Goal: Transaction & Acquisition: Purchase product/service

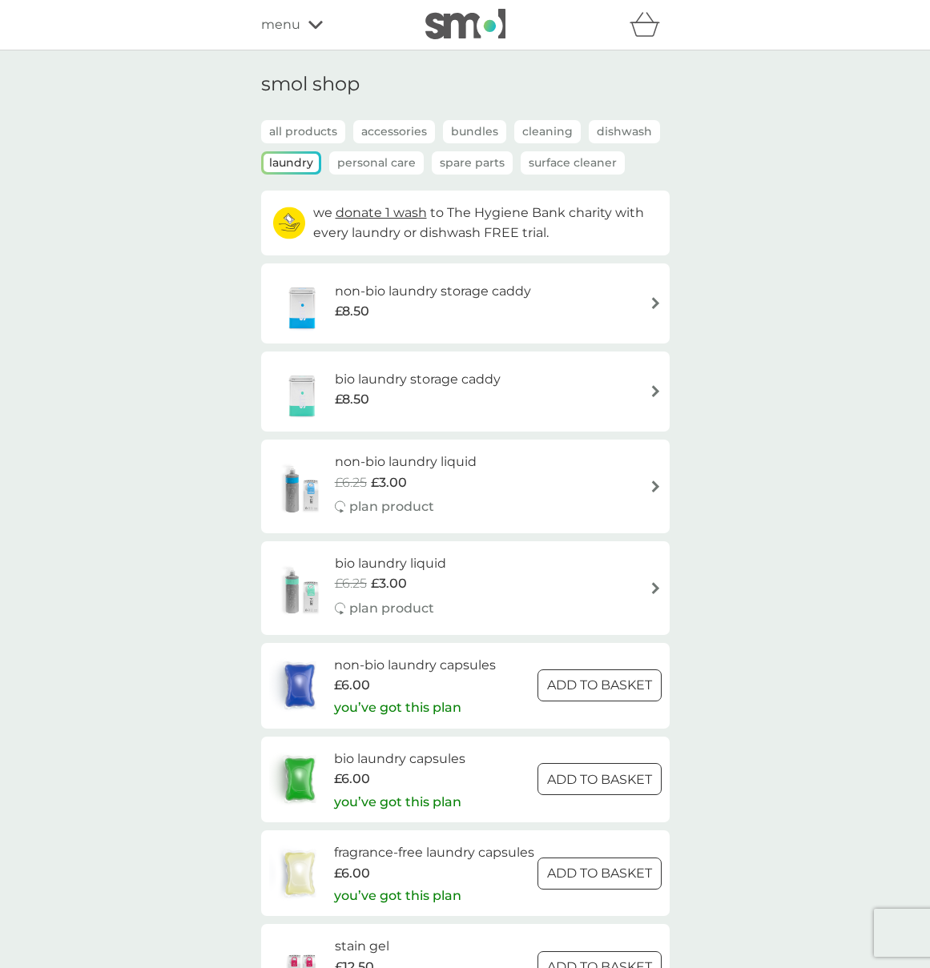
click at [455, 293] on h6 "non-bio laundry storage caddy" at bounding box center [433, 291] width 196 height 21
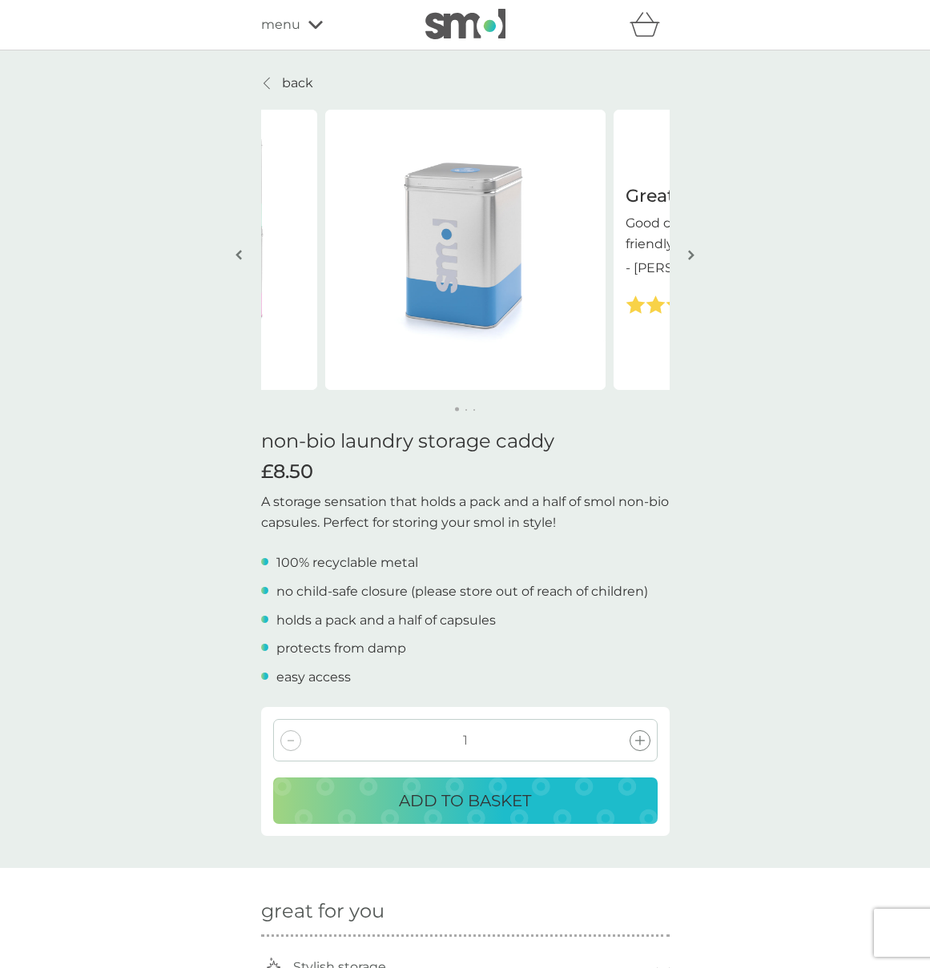
click at [282, 77] on p "back" at bounding box center [297, 83] width 31 height 21
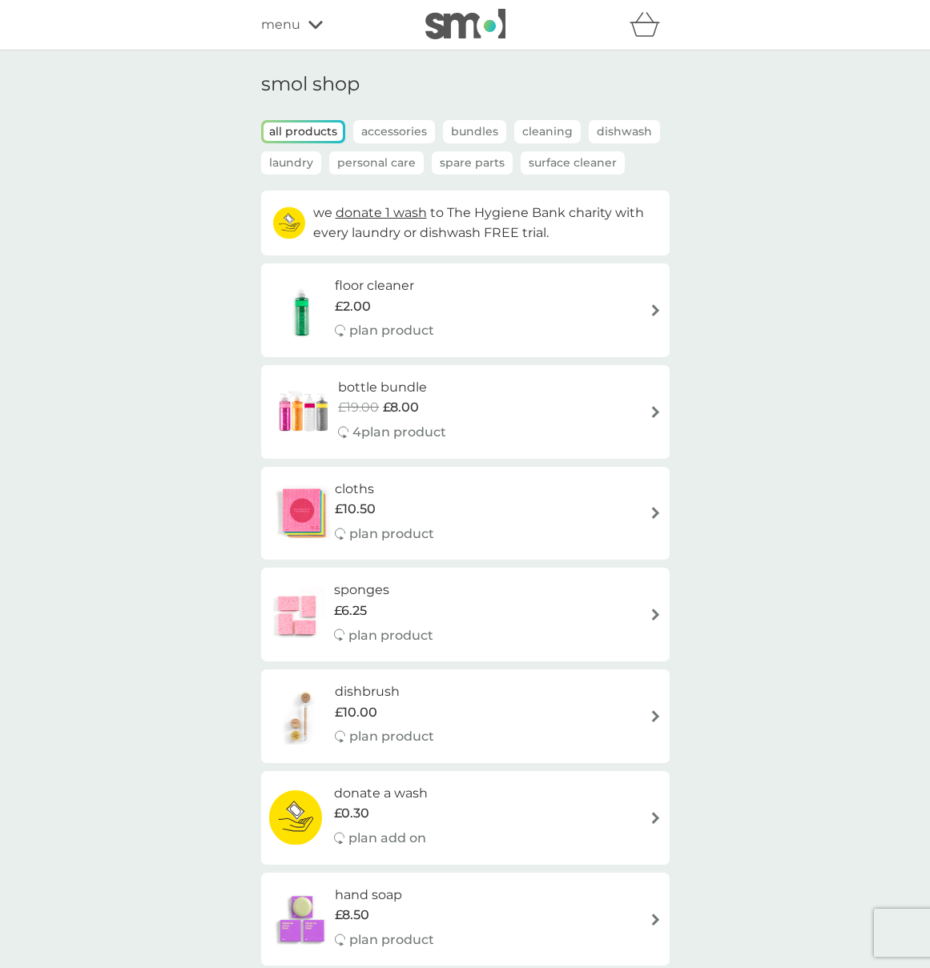
click at [468, 163] on p "Spare Parts" at bounding box center [472, 162] width 81 height 23
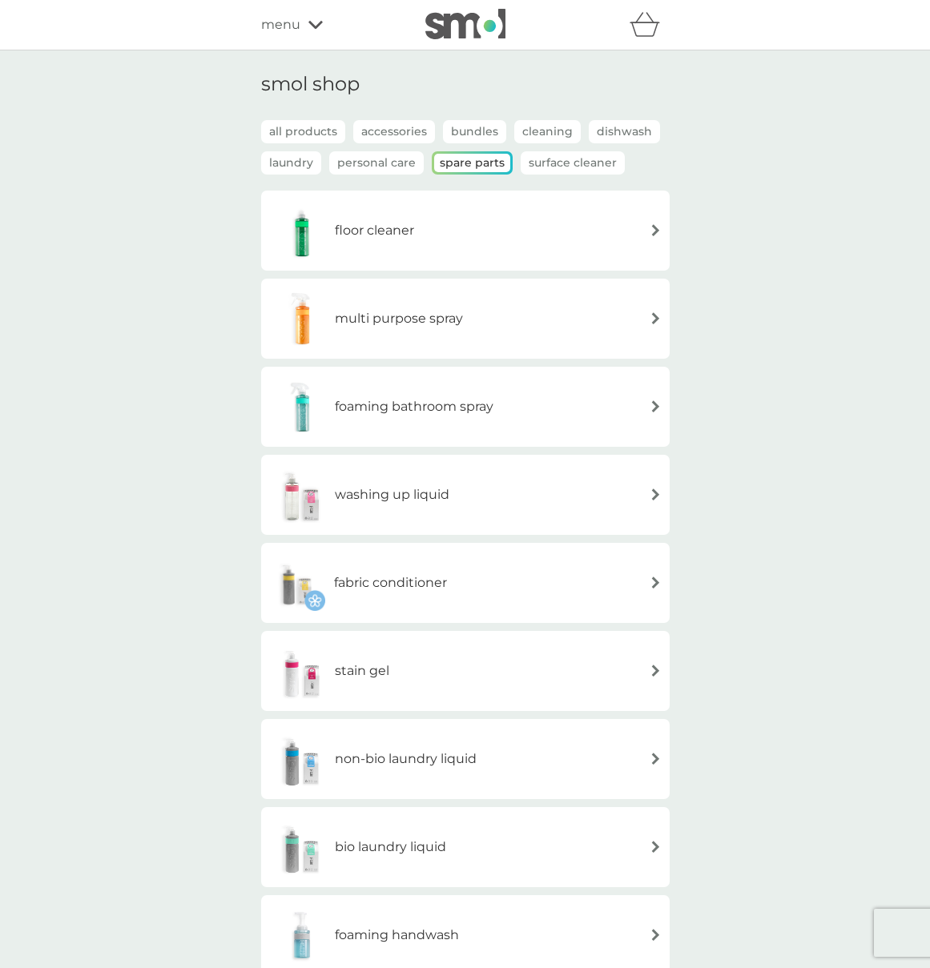
click at [432, 227] on div "floor cleaner" at bounding box center [465, 231] width 392 height 56
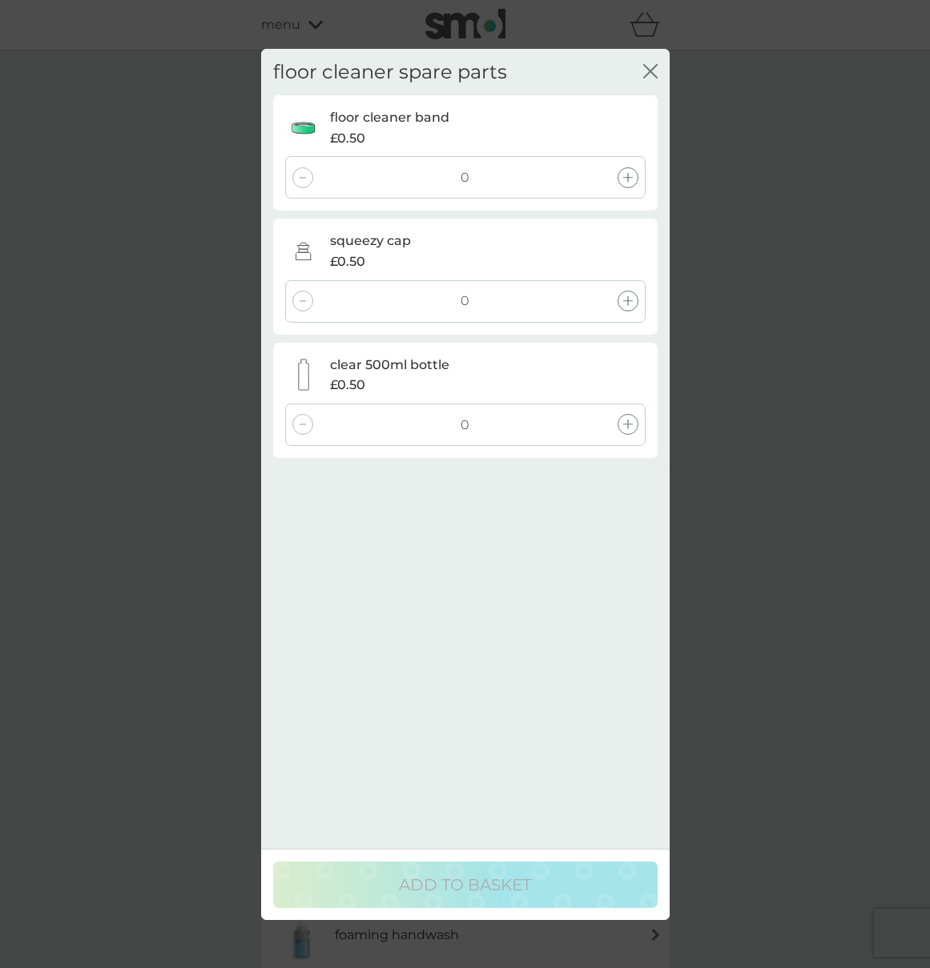
click at [625, 179] on icon at bounding box center [628, 178] width 10 height 10
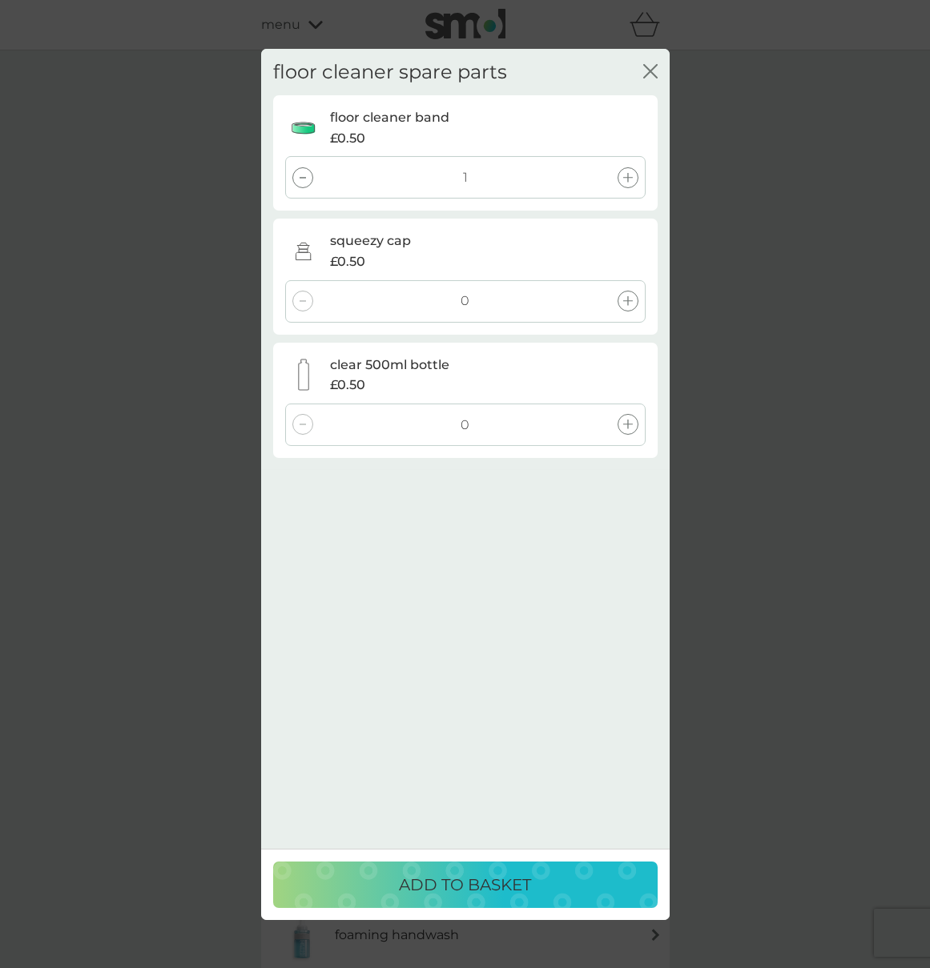
click at [461, 892] on p "ADD TO BASKET" at bounding box center [465, 885] width 132 height 26
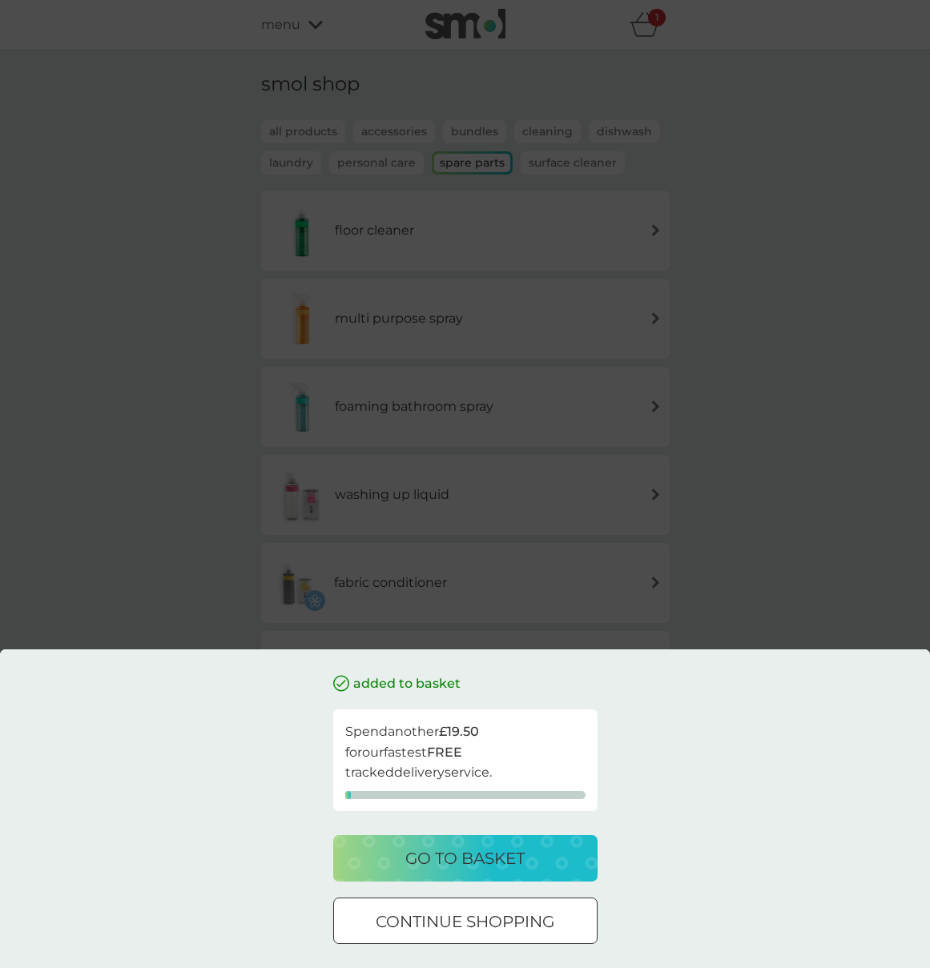
click at [467, 850] on p "go to basket" at bounding box center [464, 859] width 119 height 26
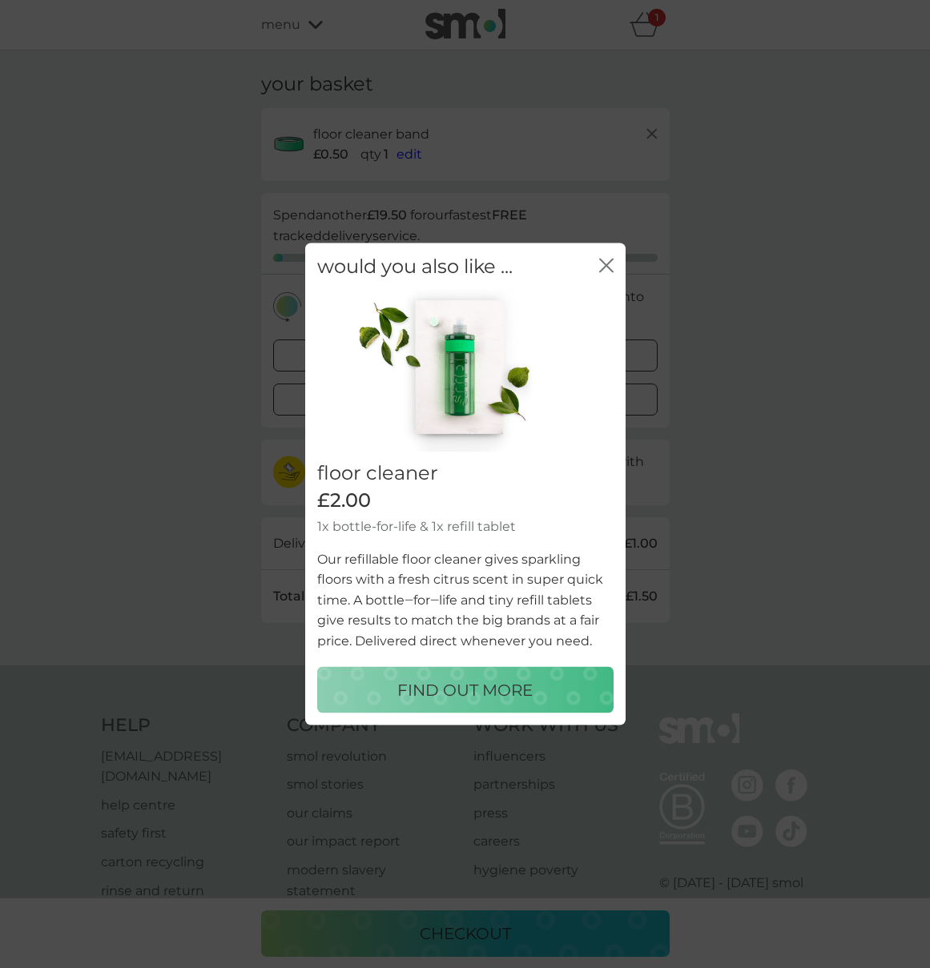
click at [609, 261] on icon "close" at bounding box center [609, 265] width 6 height 13
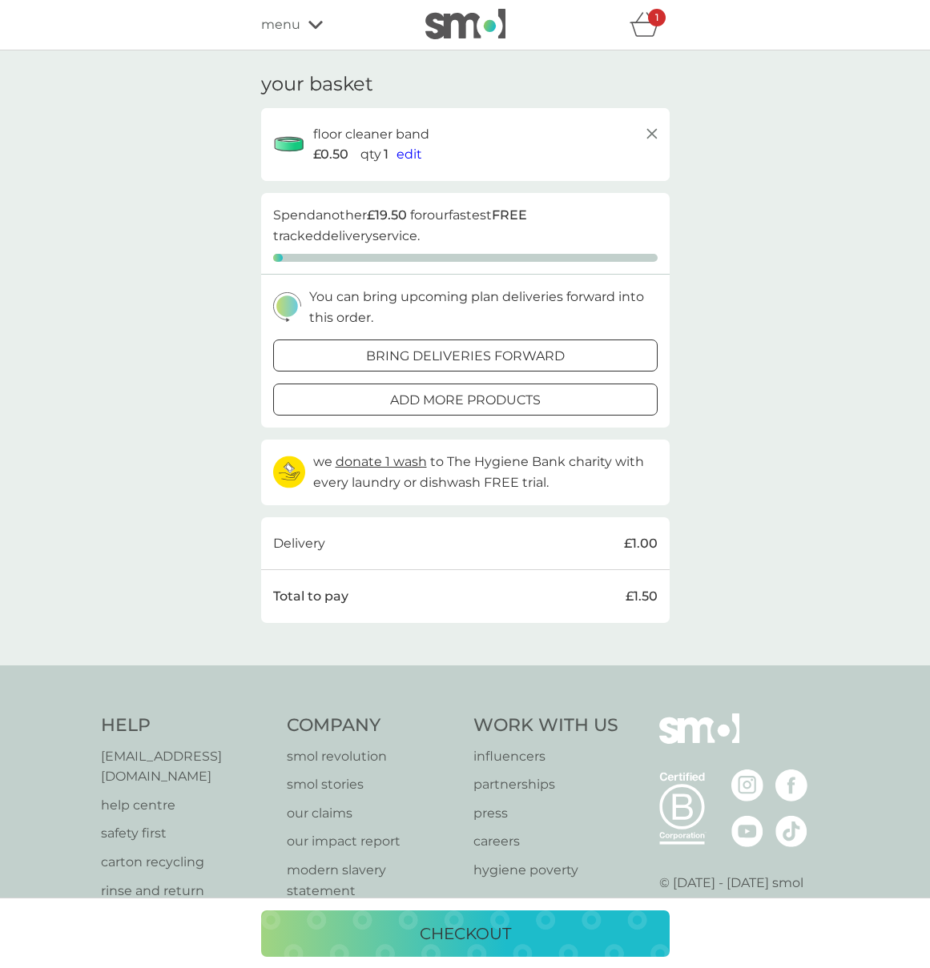
click at [301, 22] on div "menu" at bounding box center [329, 24] width 136 height 21
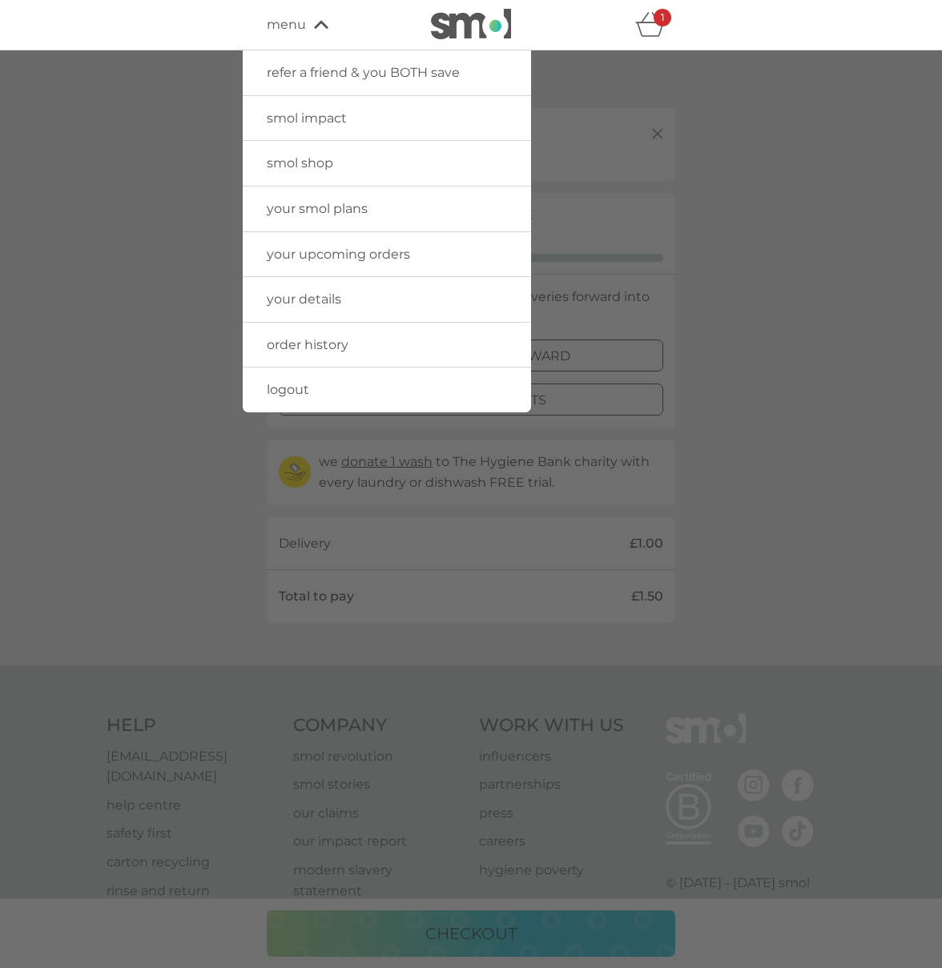
click at [144, 136] on div at bounding box center [471, 534] width 942 height 968
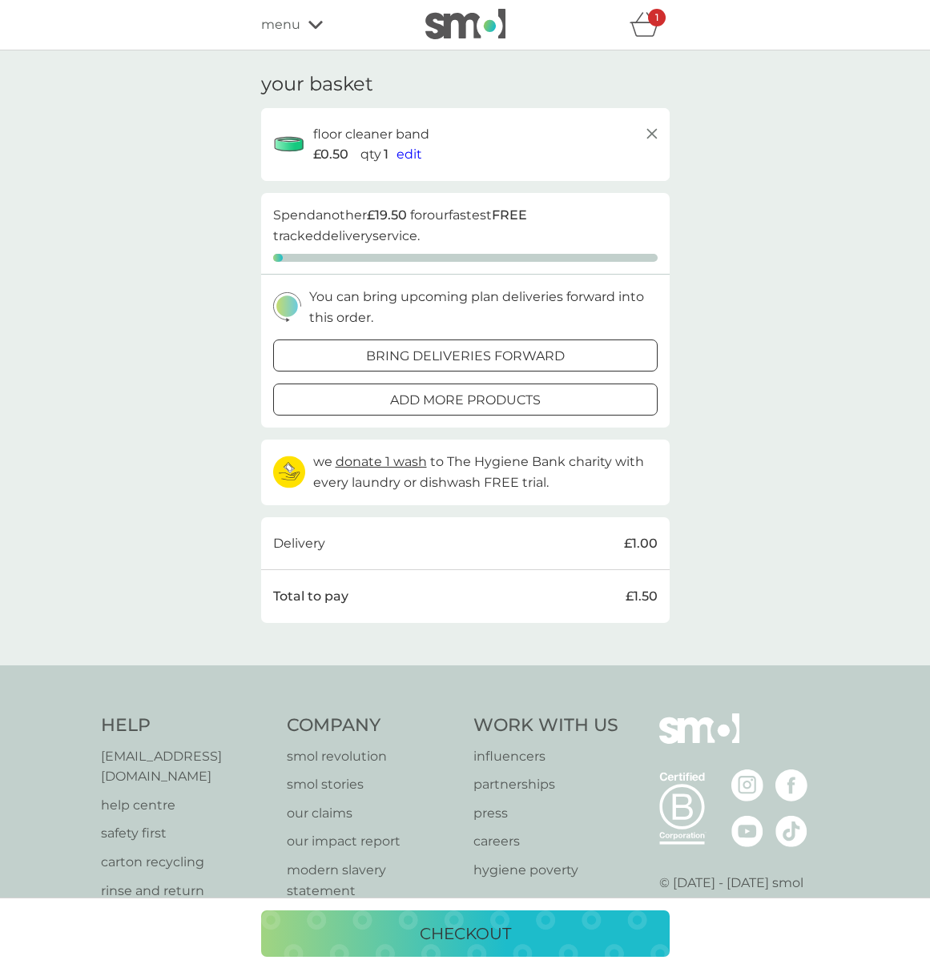
click at [646, 135] on icon at bounding box center [651, 133] width 19 height 19
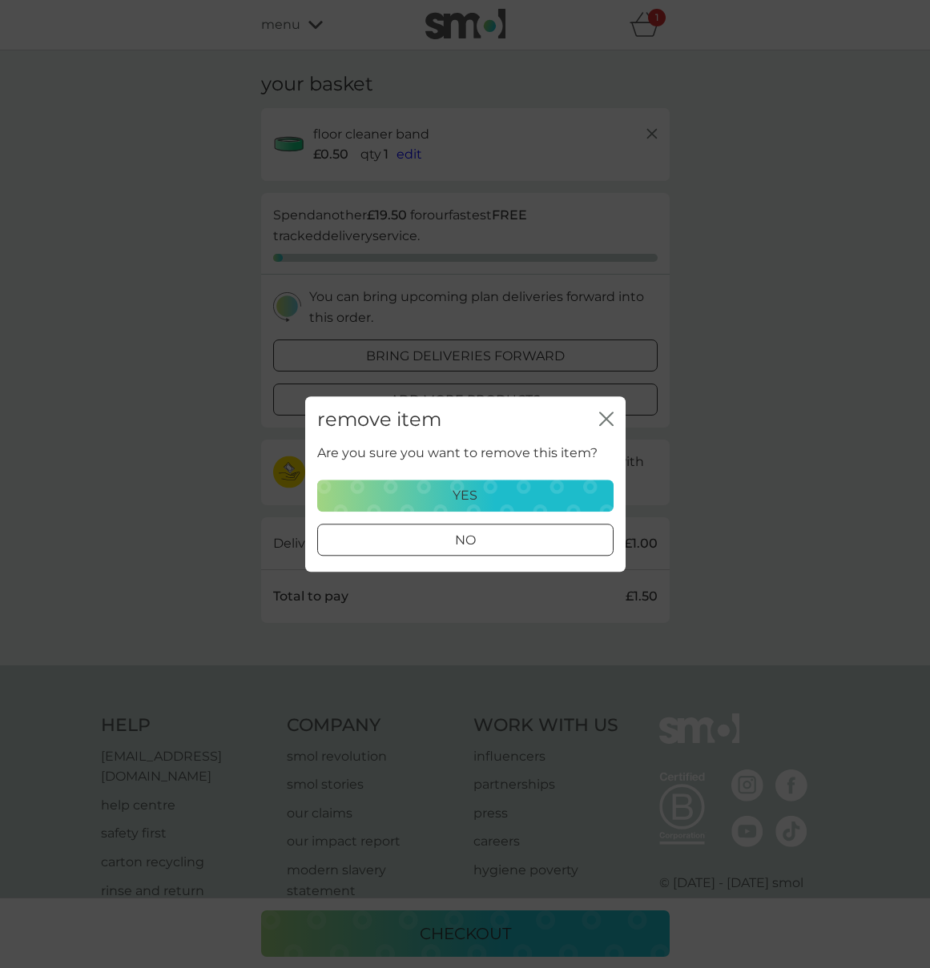
click at [504, 495] on div "yes" at bounding box center [464, 495] width 275 height 21
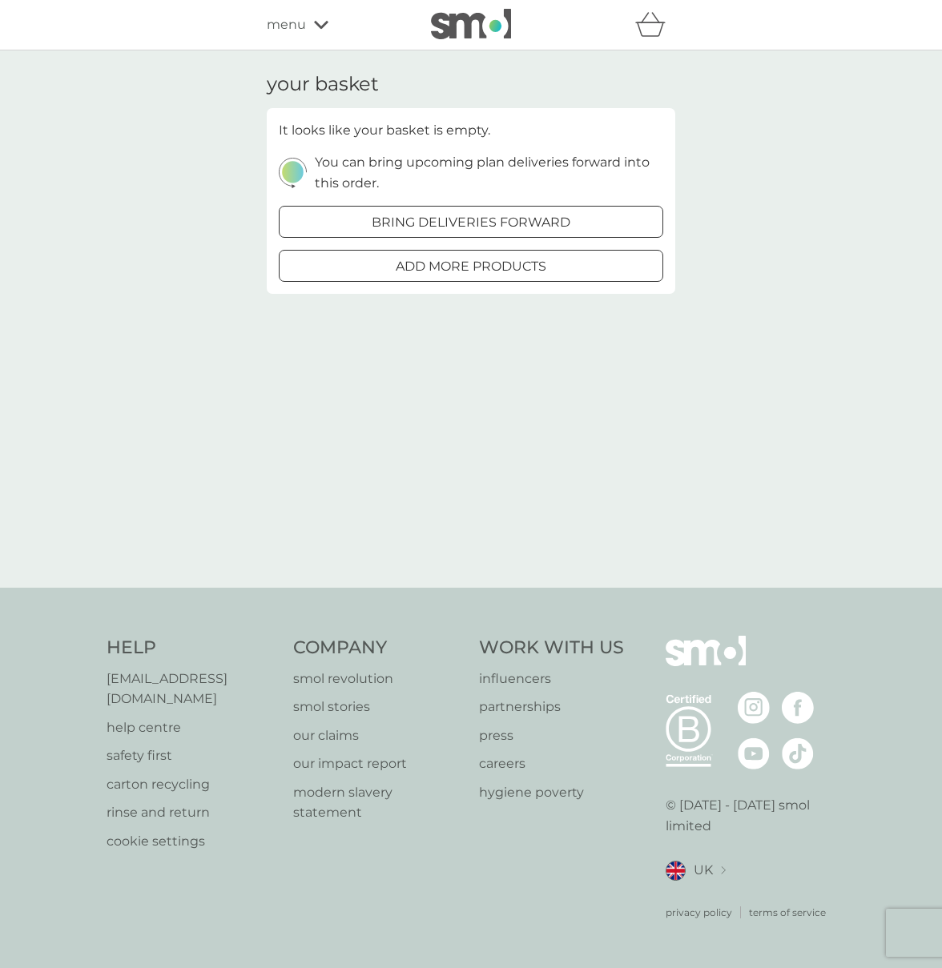
click at [304, 29] on span "menu" at bounding box center [286, 24] width 39 height 21
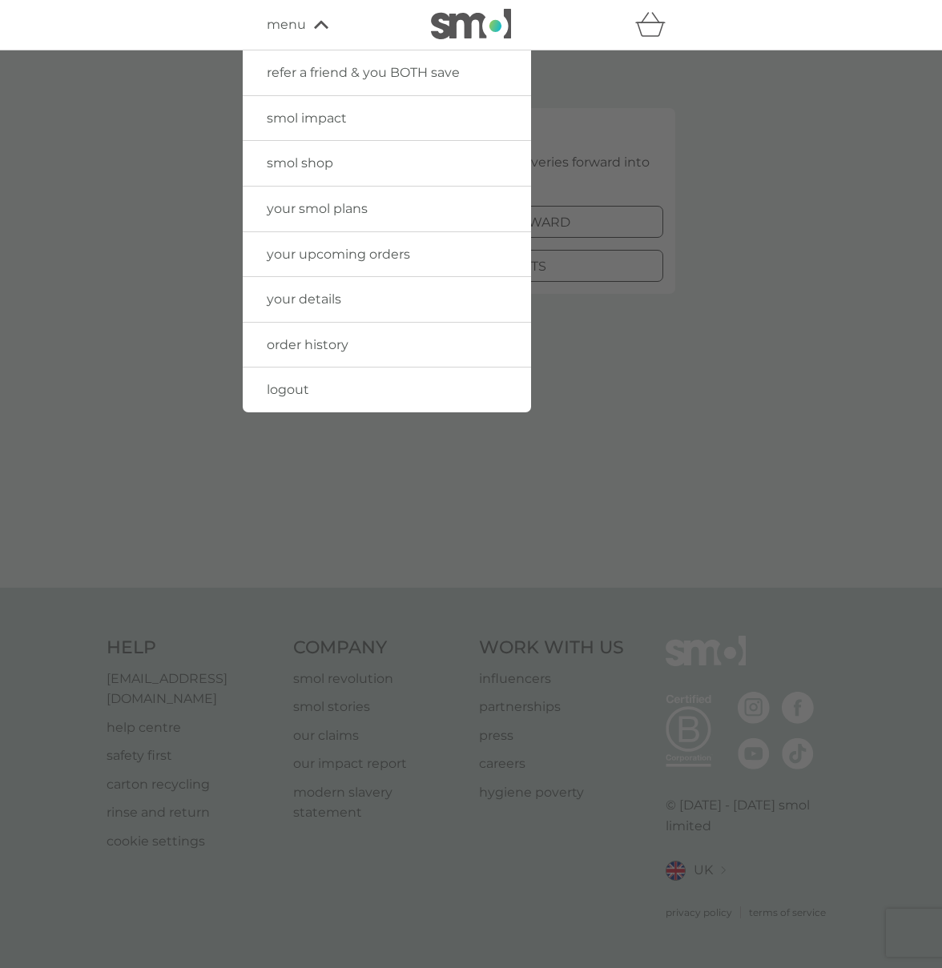
click at [311, 203] on span "your smol plans" at bounding box center [317, 208] width 101 height 15
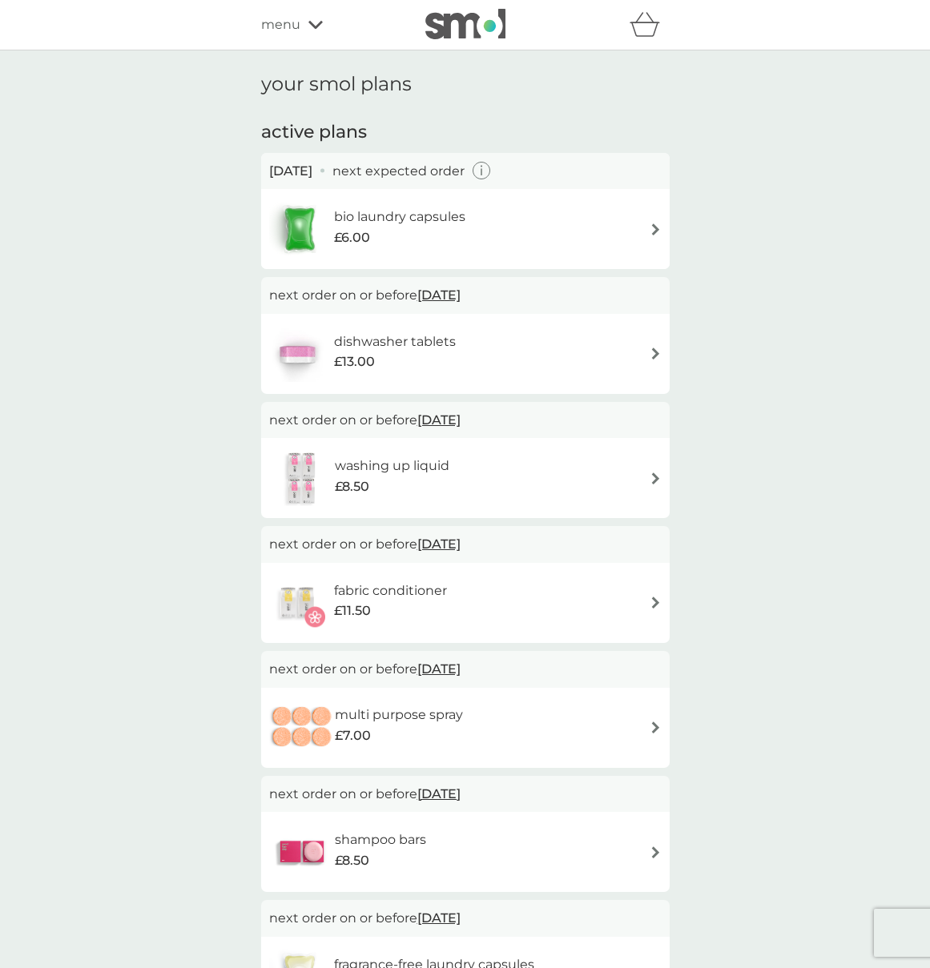
click at [283, 23] on span "menu" at bounding box center [280, 24] width 39 height 21
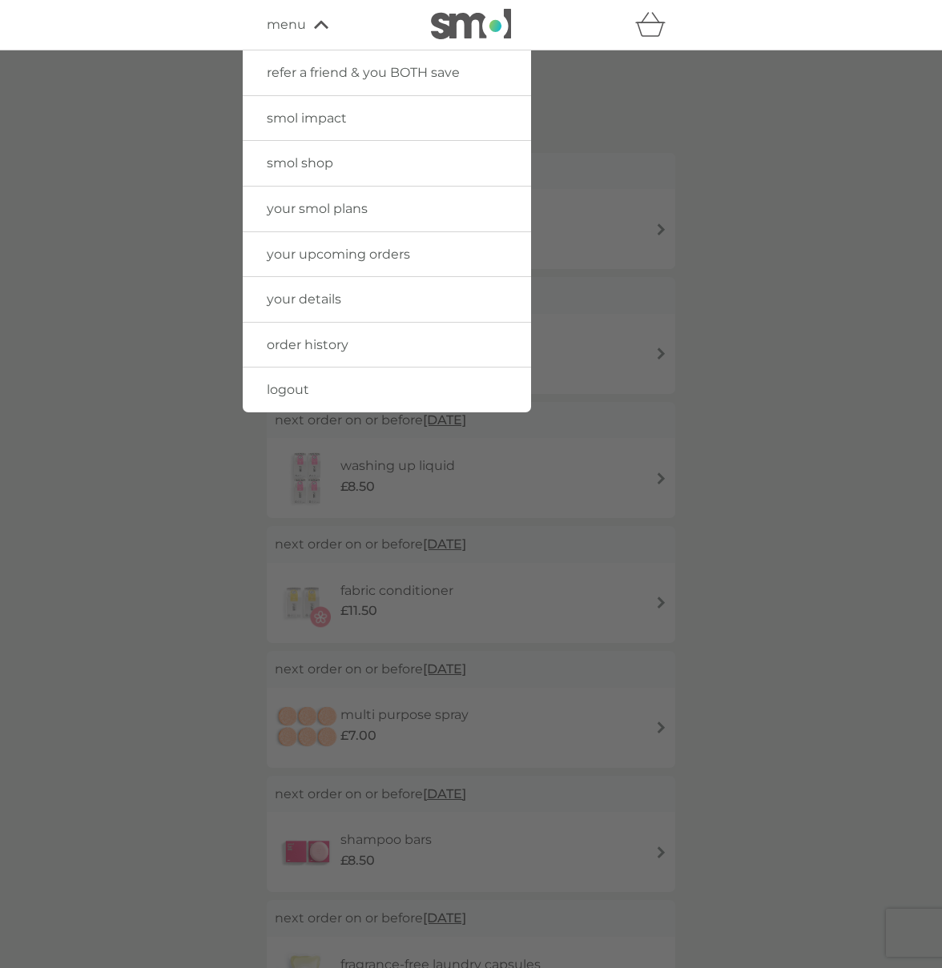
click at [318, 155] on link "smol shop" at bounding box center [387, 163] width 288 height 45
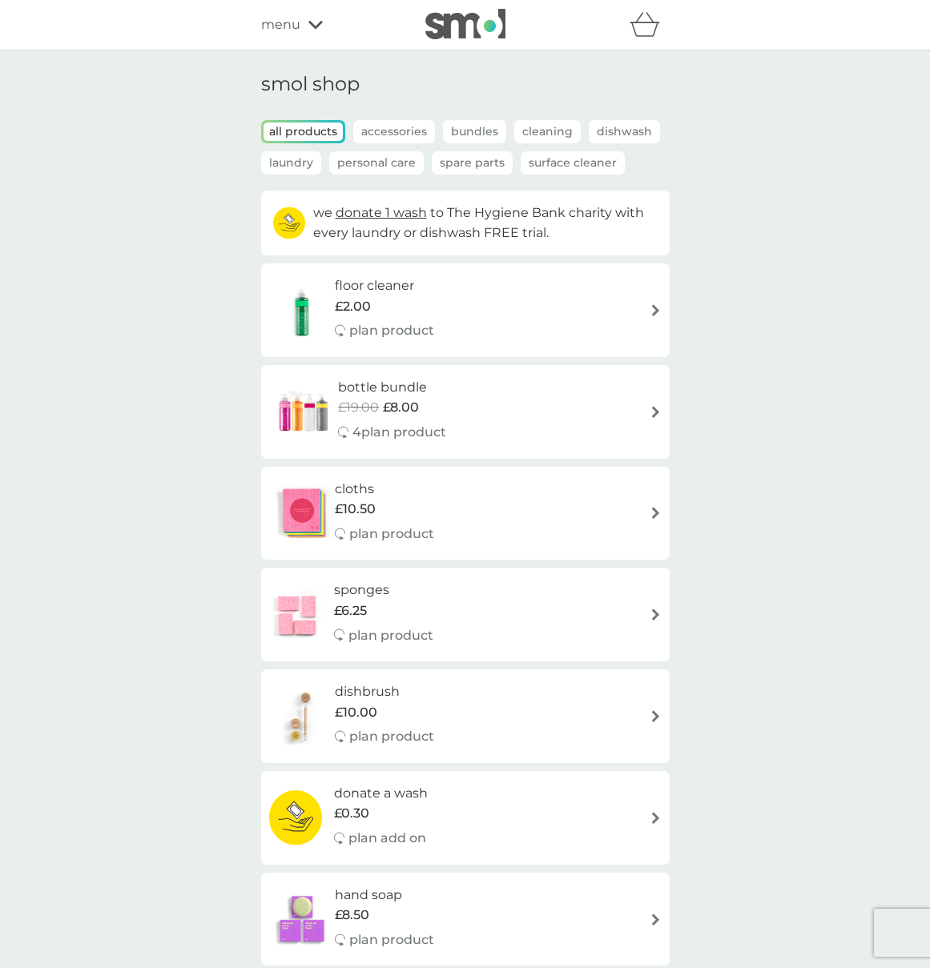
click at [487, 167] on p "Spare Parts" at bounding box center [472, 162] width 81 height 23
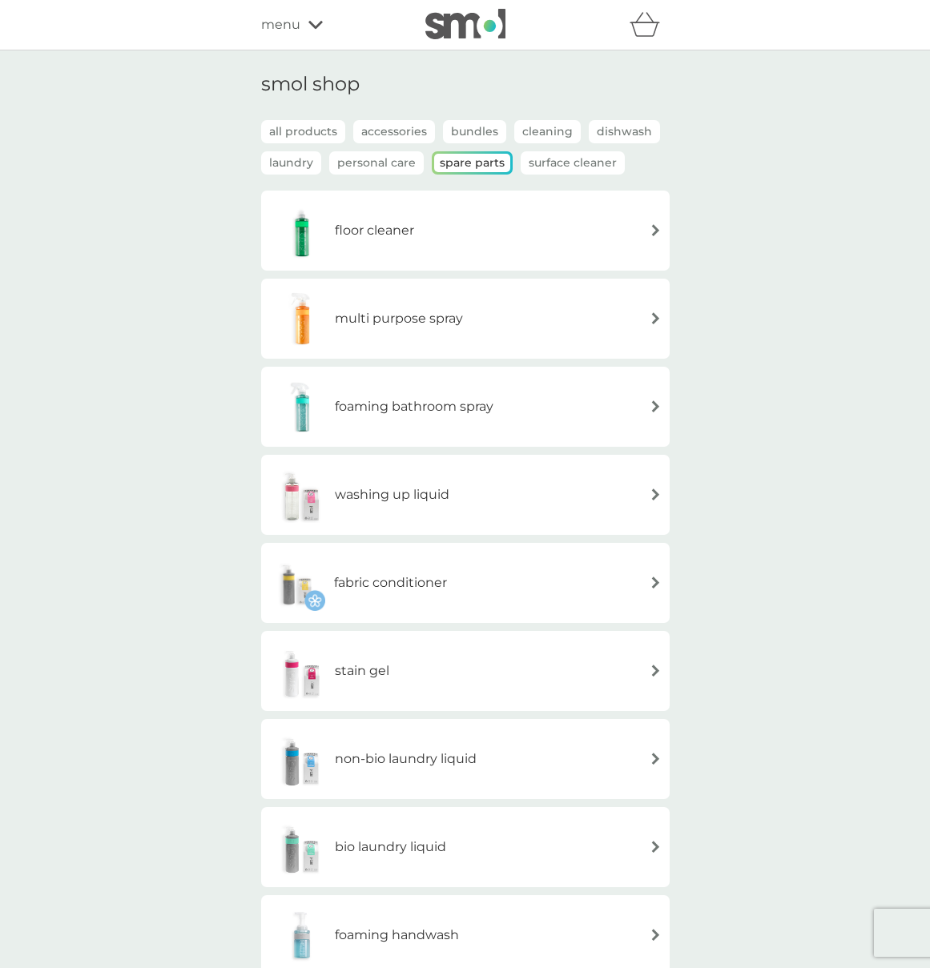
click at [286, 35] on div "refer a friend & you BOTH save smol impact smol shop your smol plans your upcom…" at bounding box center [465, 25] width 408 height 32
click at [285, 35] on div "refer a friend & you BOTH save smol impact smol shop your smol plans your upcom…" at bounding box center [465, 25] width 408 height 32
drag, startPoint x: 284, startPoint y: 24, endPoint x: 291, endPoint y: 42, distance: 19.0
click at [284, 24] on span "menu" at bounding box center [280, 24] width 39 height 21
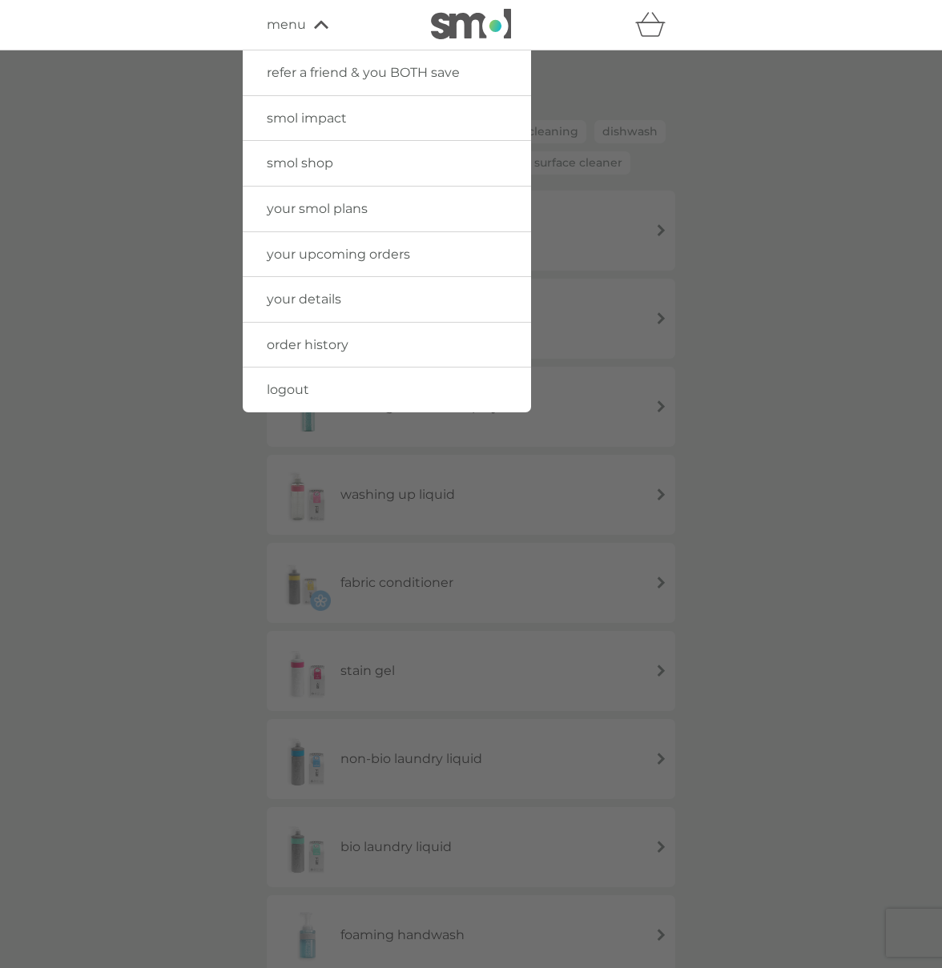
click at [316, 216] on link "your smol plans" at bounding box center [387, 209] width 288 height 45
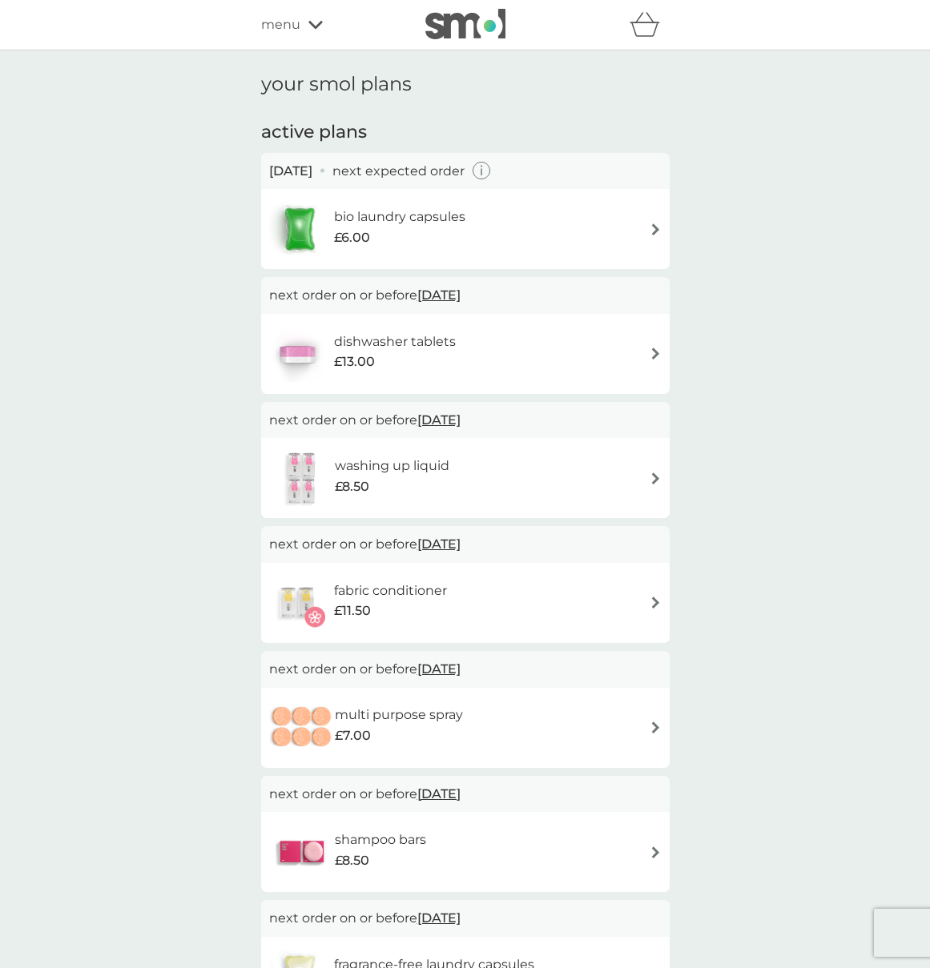
click at [302, 14] on div "menu" at bounding box center [329, 24] width 136 height 21
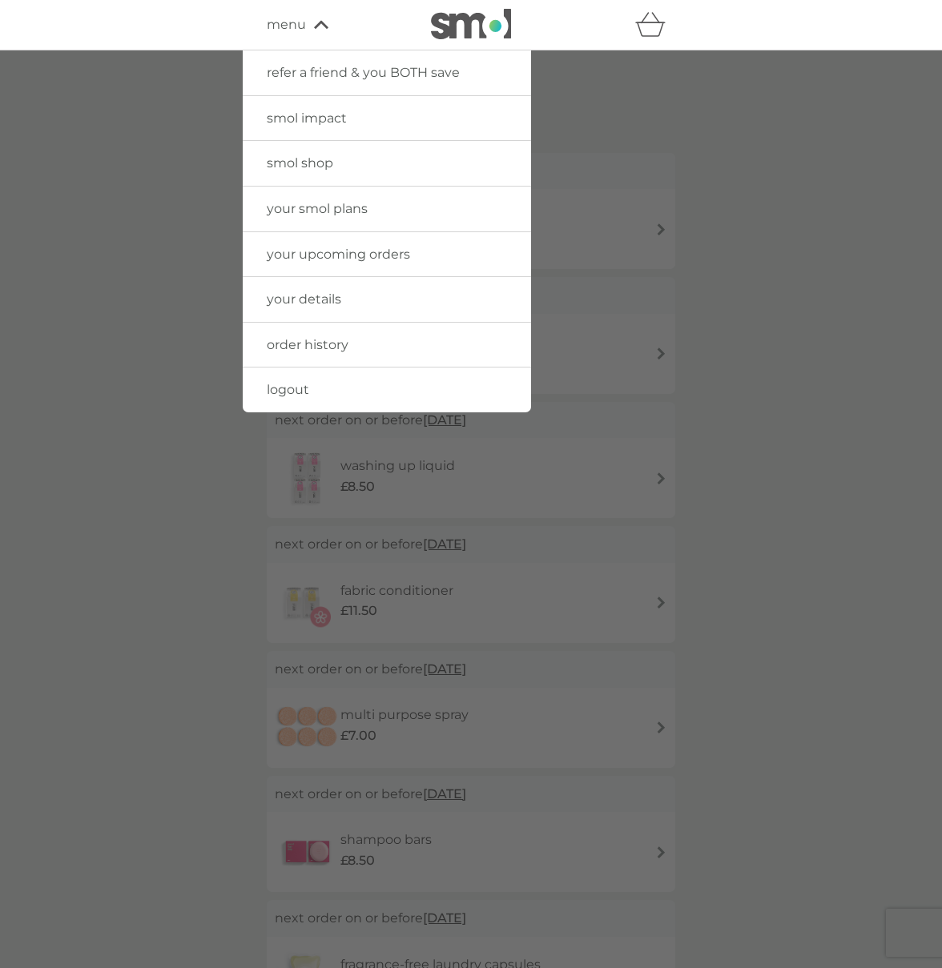
click at [331, 163] on span "smol shop" at bounding box center [300, 162] width 66 height 15
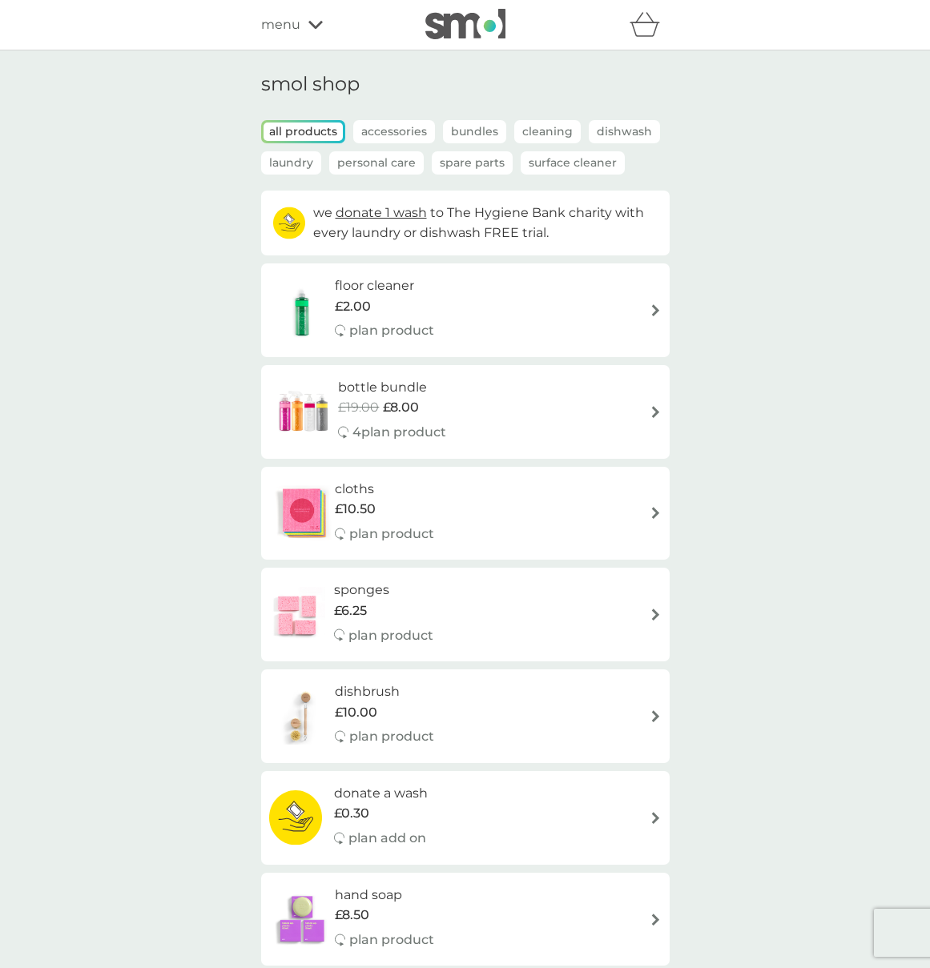
click at [476, 148] on div "all products Accessories Bundles Cleaning Dishwash Laundry Personal Care Spare …" at bounding box center [465, 155] width 408 height 70
click at [478, 159] on p "Spare Parts" at bounding box center [472, 162] width 81 height 23
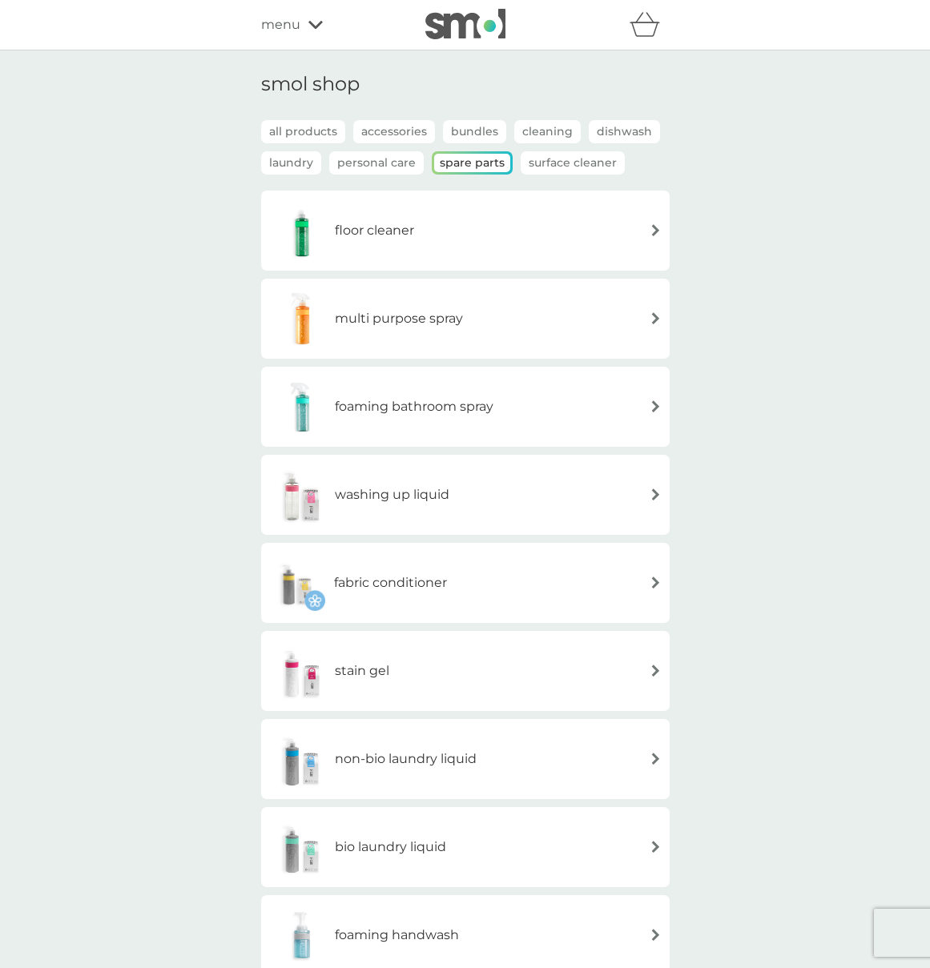
click at [458, 497] on div "washing up liquid" at bounding box center [465, 495] width 392 height 56
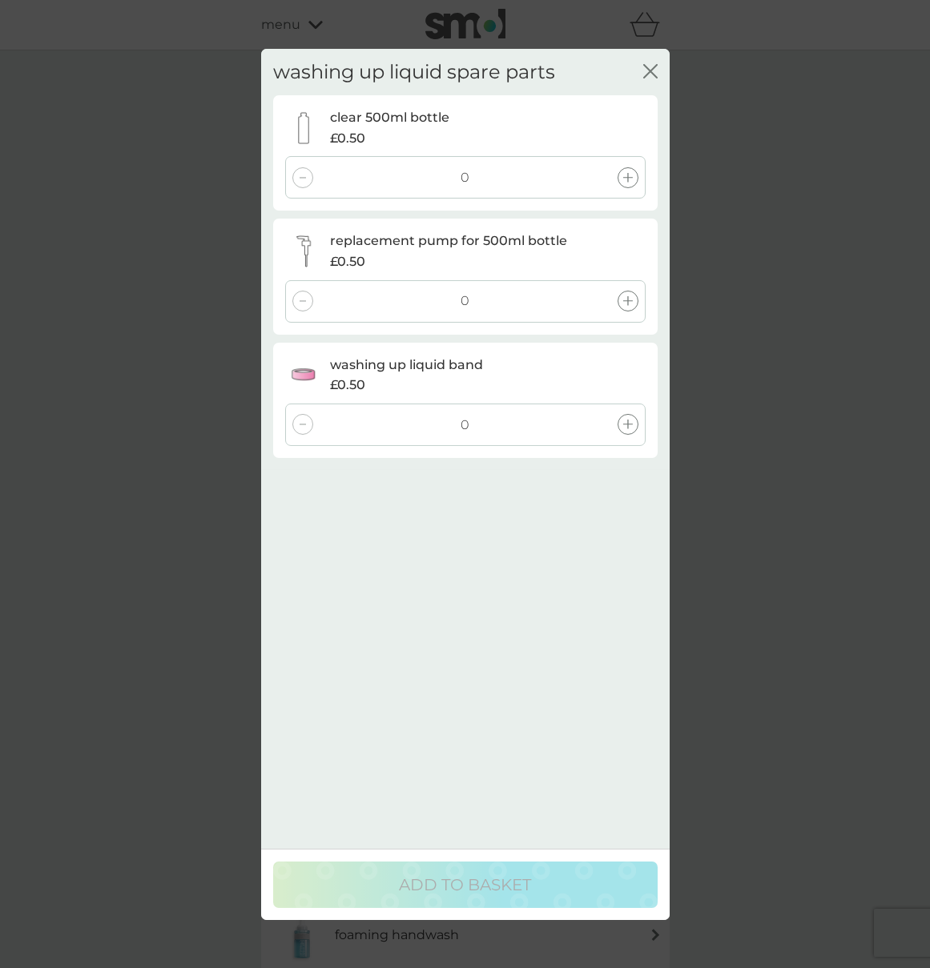
click at [621, 179] on div at bounding box center [627, 177] width 21 height 21
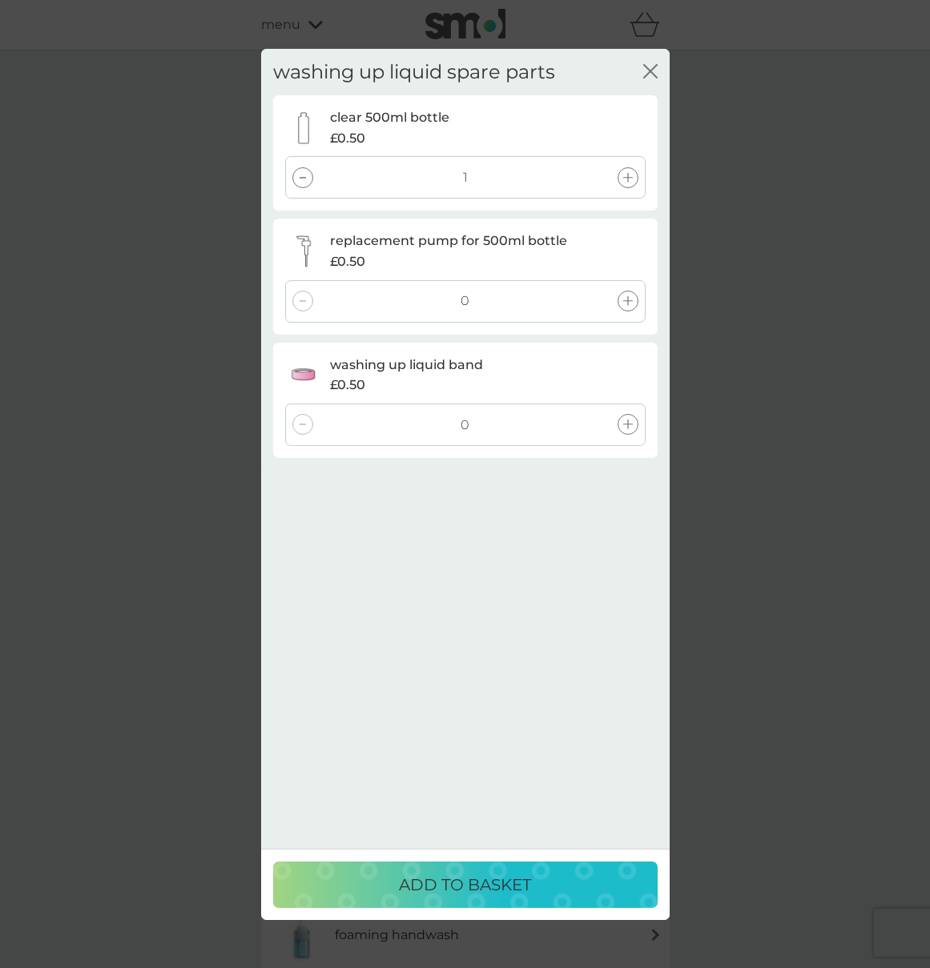
click at [629, 299] on icon at bounding box center [628, 301] width 10 height 10
click at [629, 427] on icon at bounding box center [628, 425] width 10 height 10
click at [485, 872] on p "ADD TO BASKET" at bounding box center [465, 885] width 132 height 26
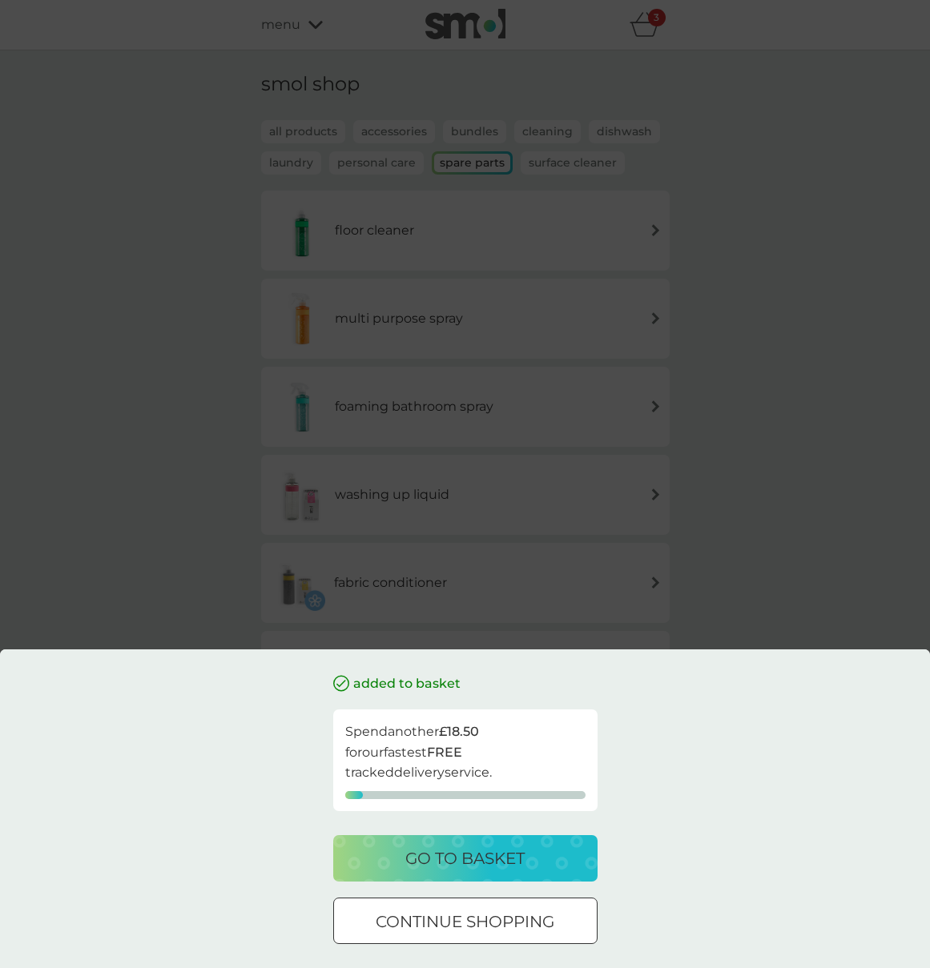
click at [503, 852] on p "go to basket" at bounding box center [464, 859] width 119 height 26
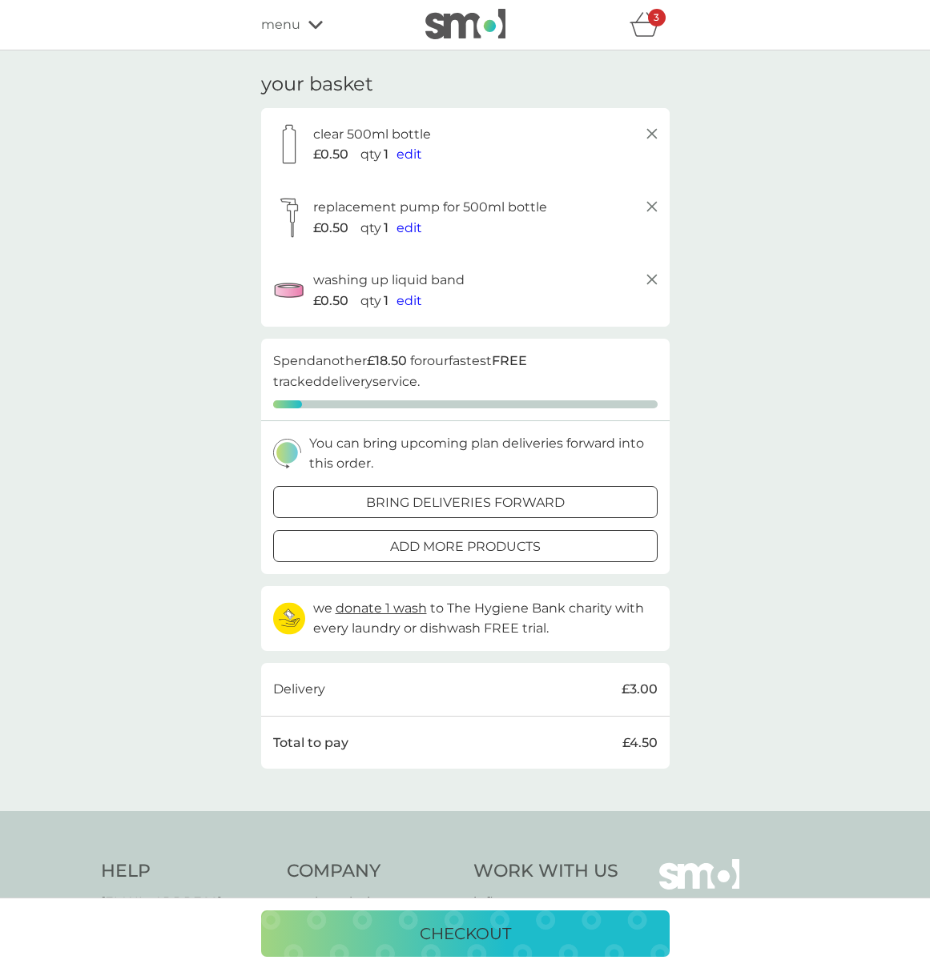
click at [456, 500] on div at bounding box center [465, 502] width 58 height 17
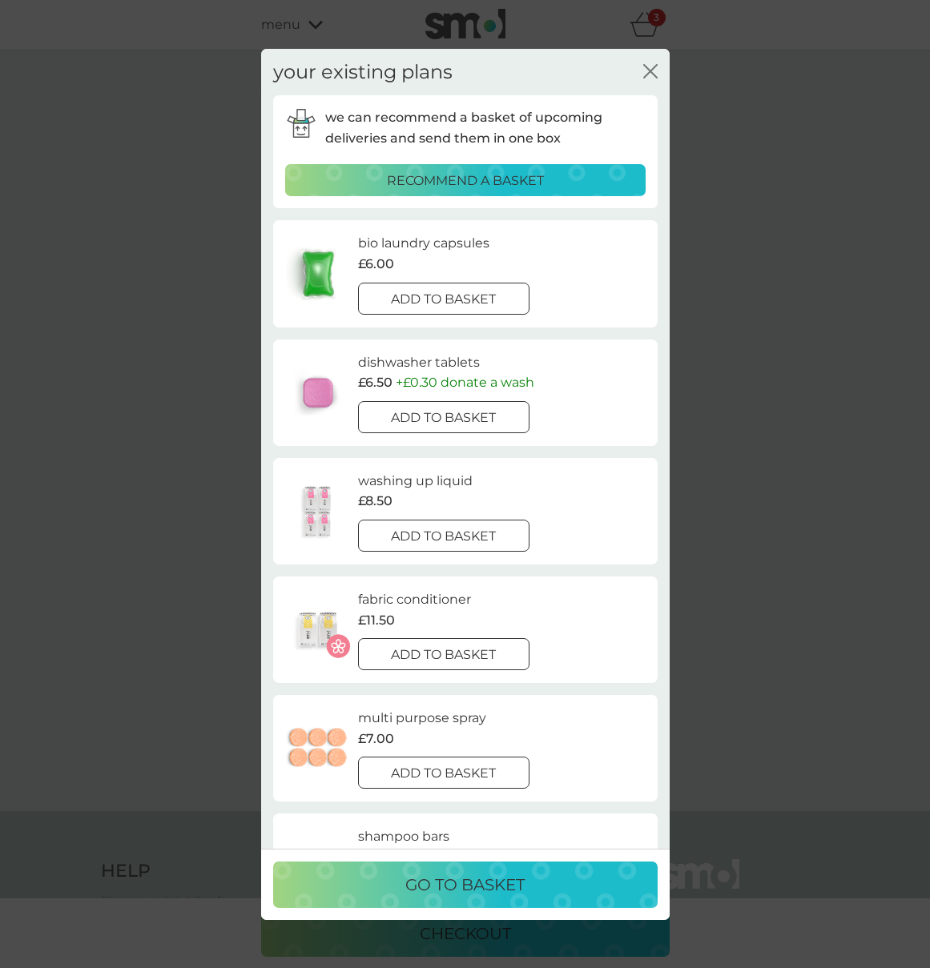
click at [448, 530] on div at bounding box center [444, 536] width 58 height 17
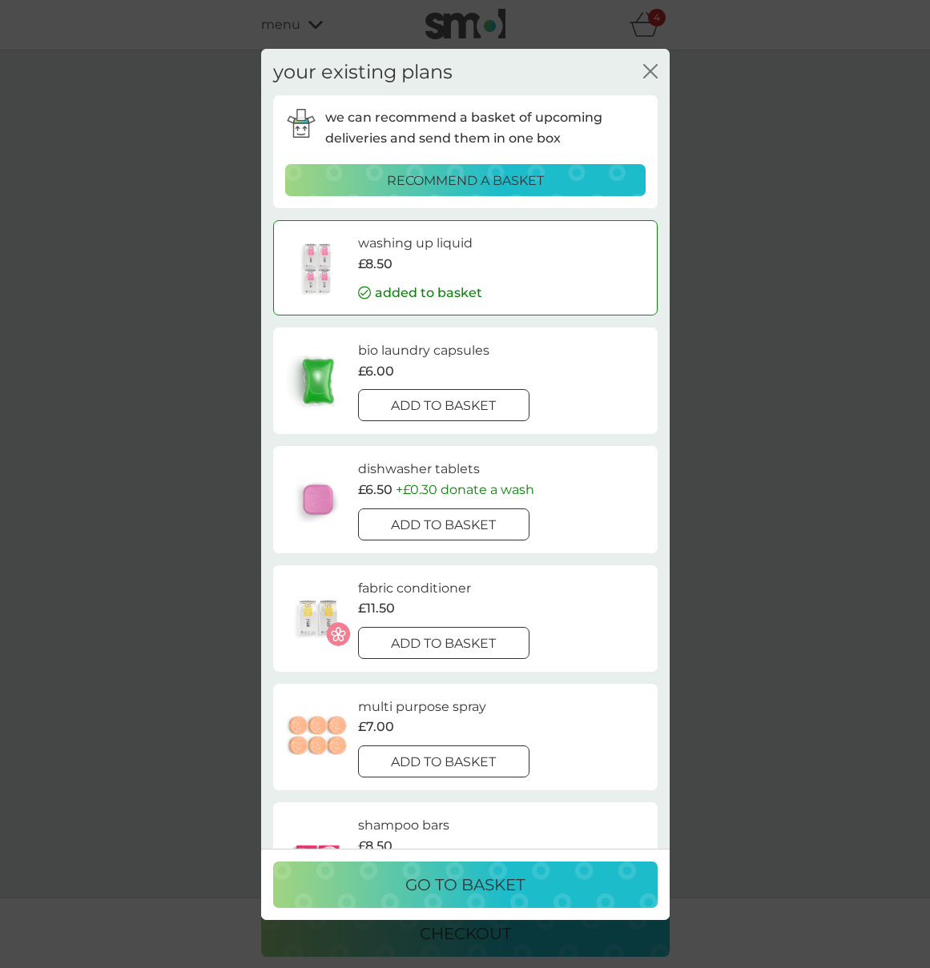
click at [508, 874] on p "go to basket" at bounding box center [464, 885] width 119 height 26
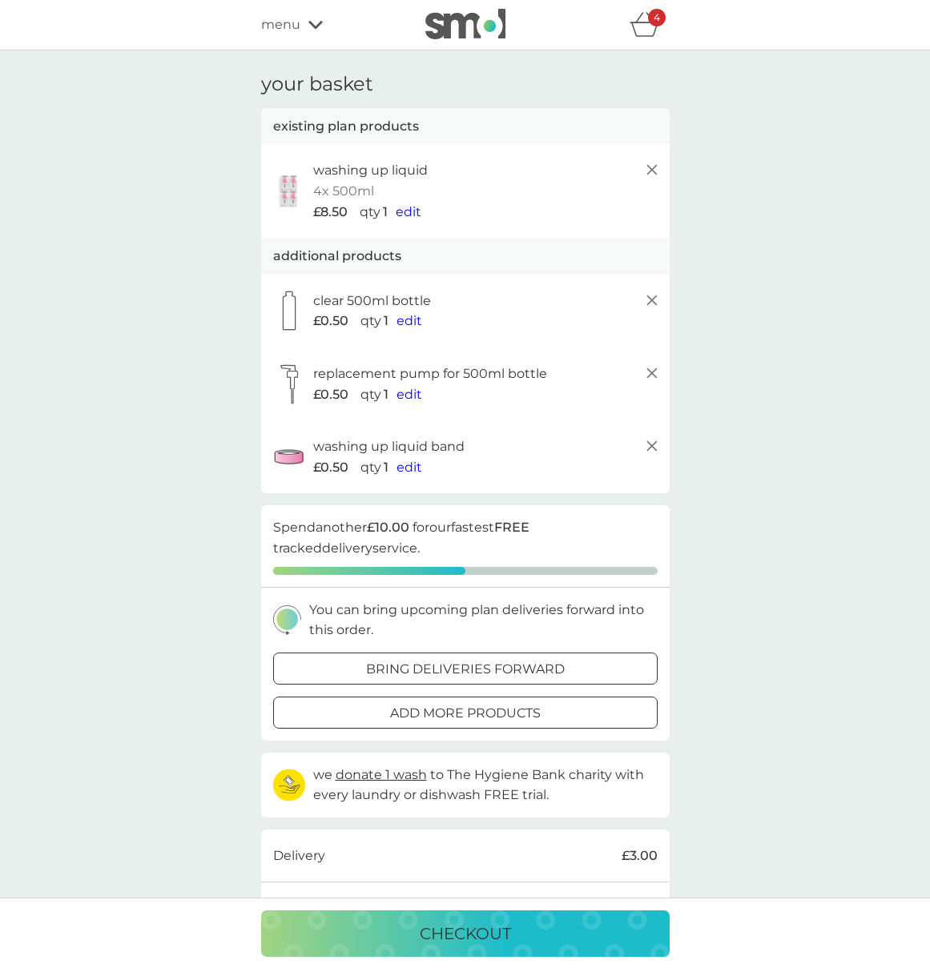
click at [653, 171] on line at bounding box center [651, 170] width 10 height 10
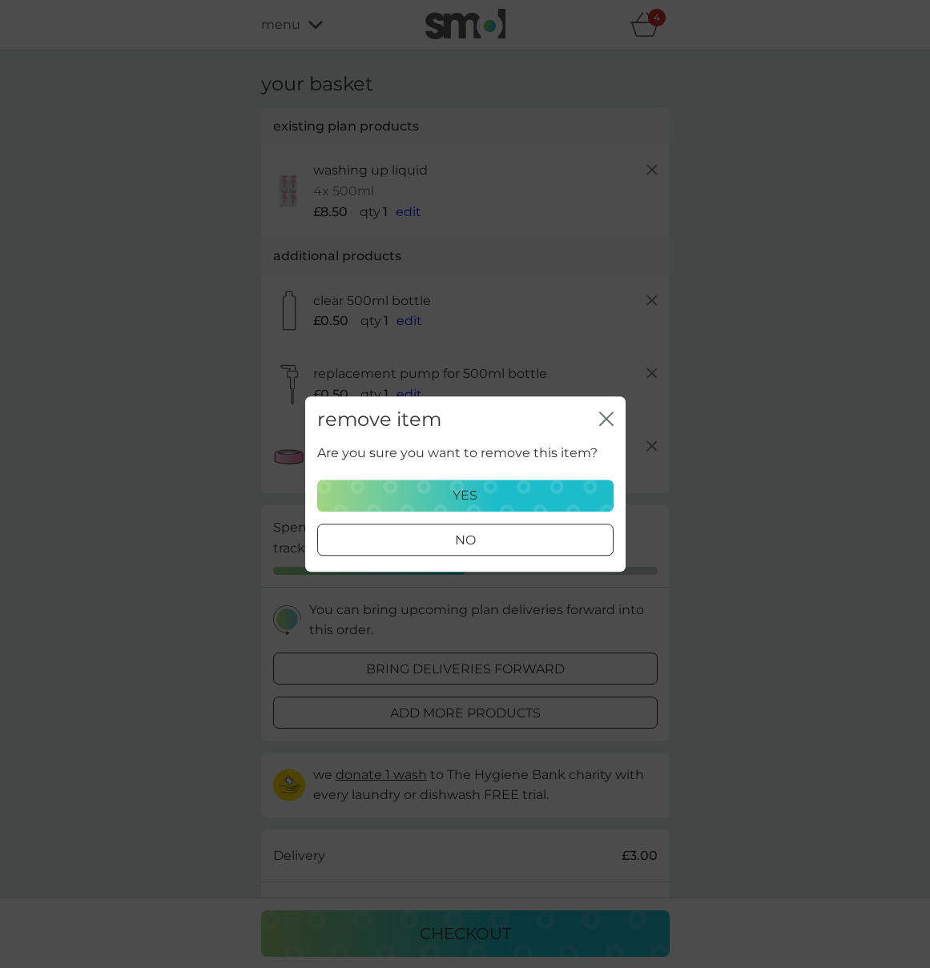
click at [552, 498] on div "yes" at bounding box center [464, 495] width 275 height 21
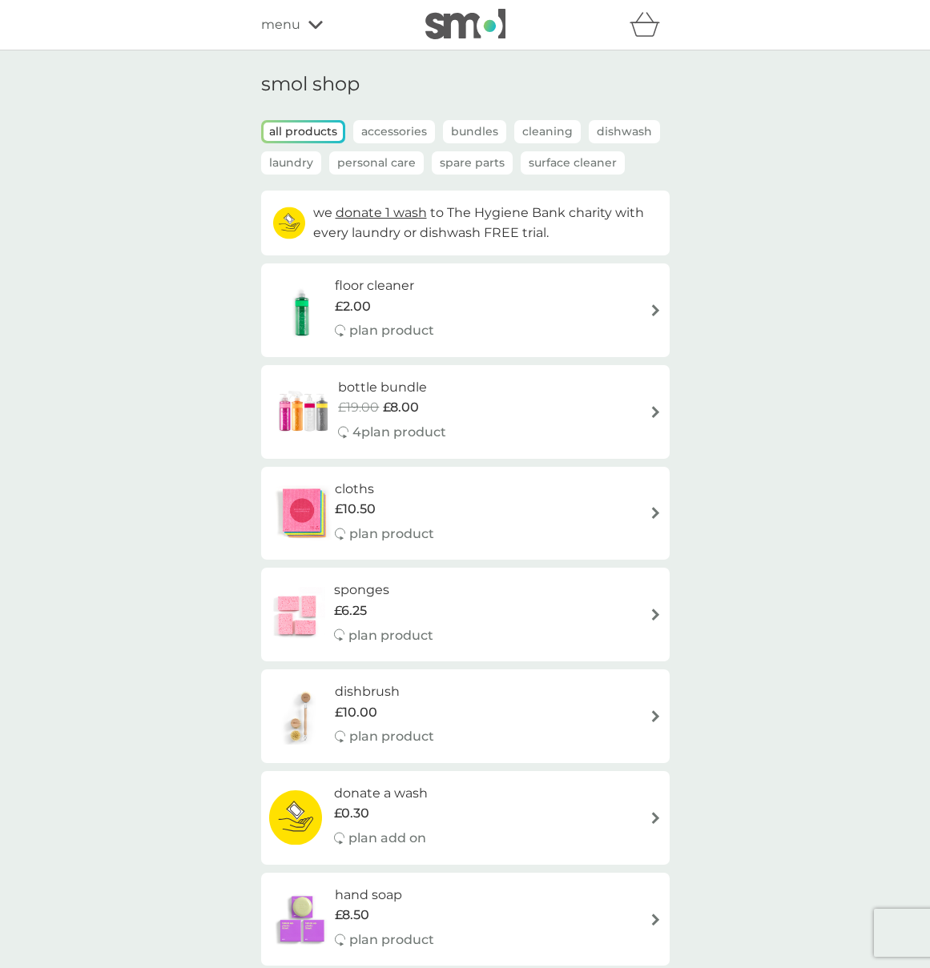
click at [493, 159] on p "Spare Parts" at bounding box center [472, 162] width 81 height 23
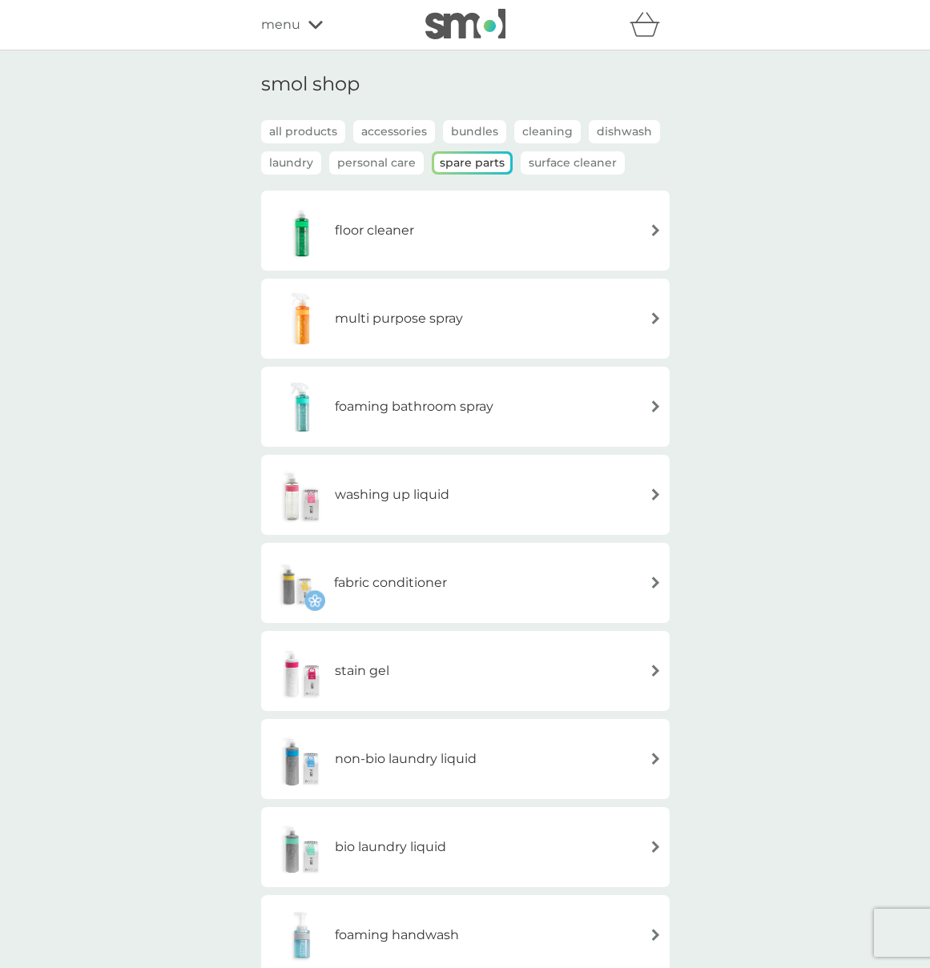
click at [510, 491] on div "washing up liquid" at bounding box center [465, 495] width 392 height 56
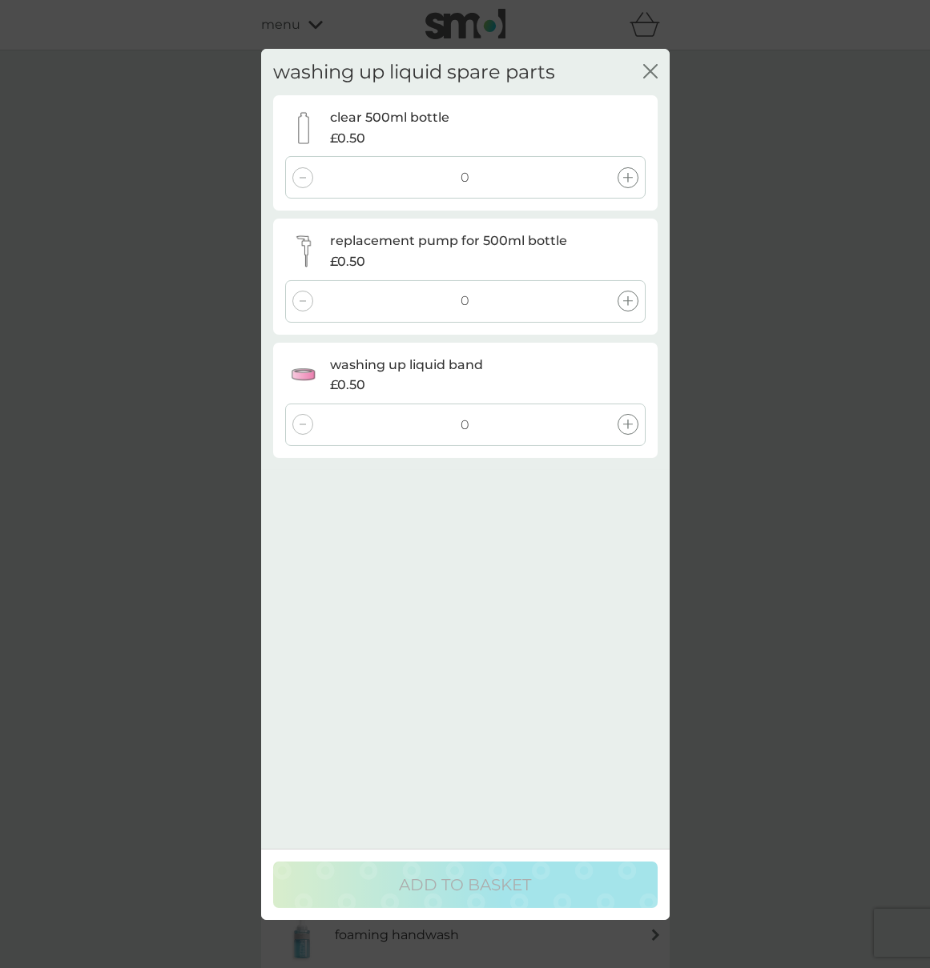
click at [628, 178] on icon at bounding box center [628, 178] width 10 height 10
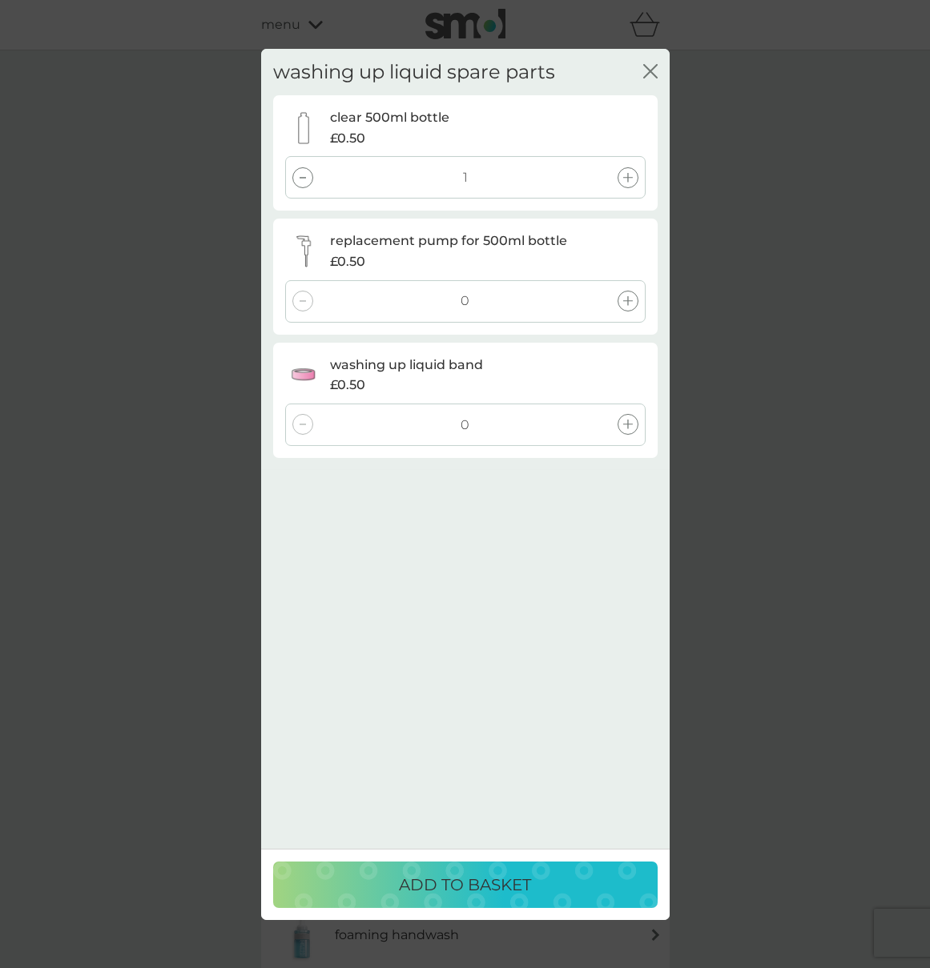
click at [497, 881] on p "ADD TO BASKET" at bounding box center [465, 885] width 132 height 26
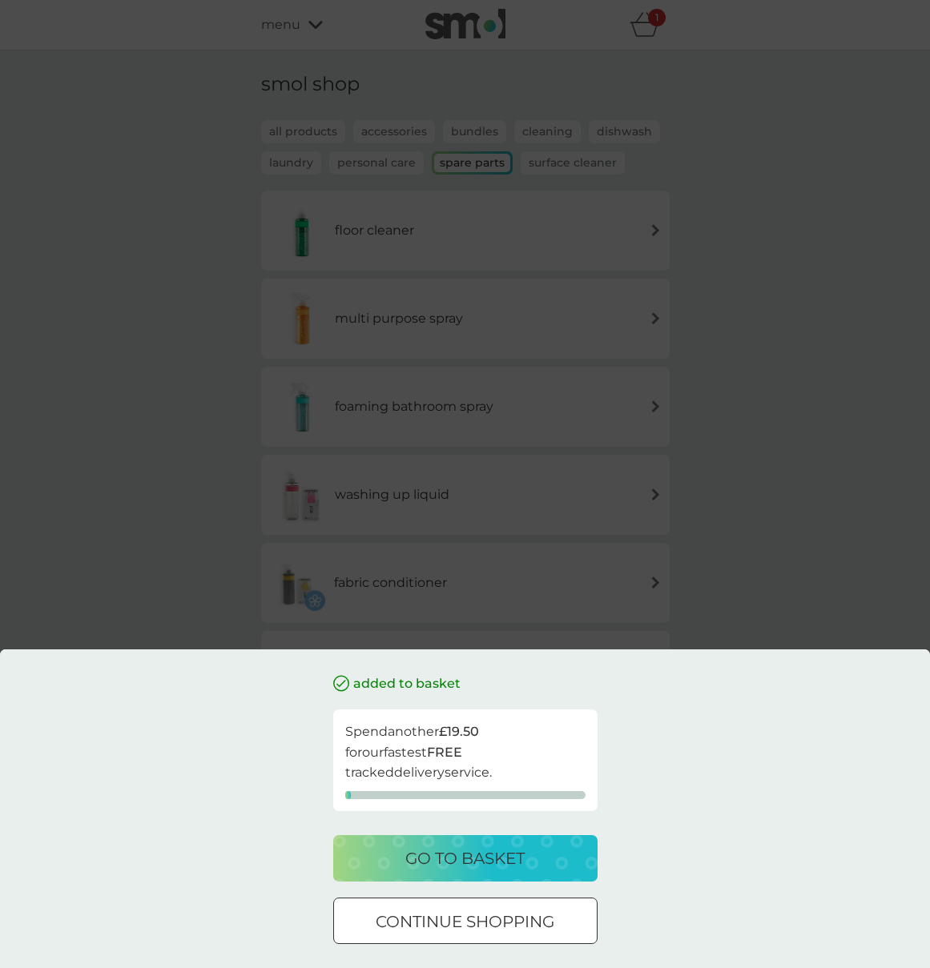
click at [511, 863] on p "go to basket" at bounding box center [464, 859] width 119 height 26
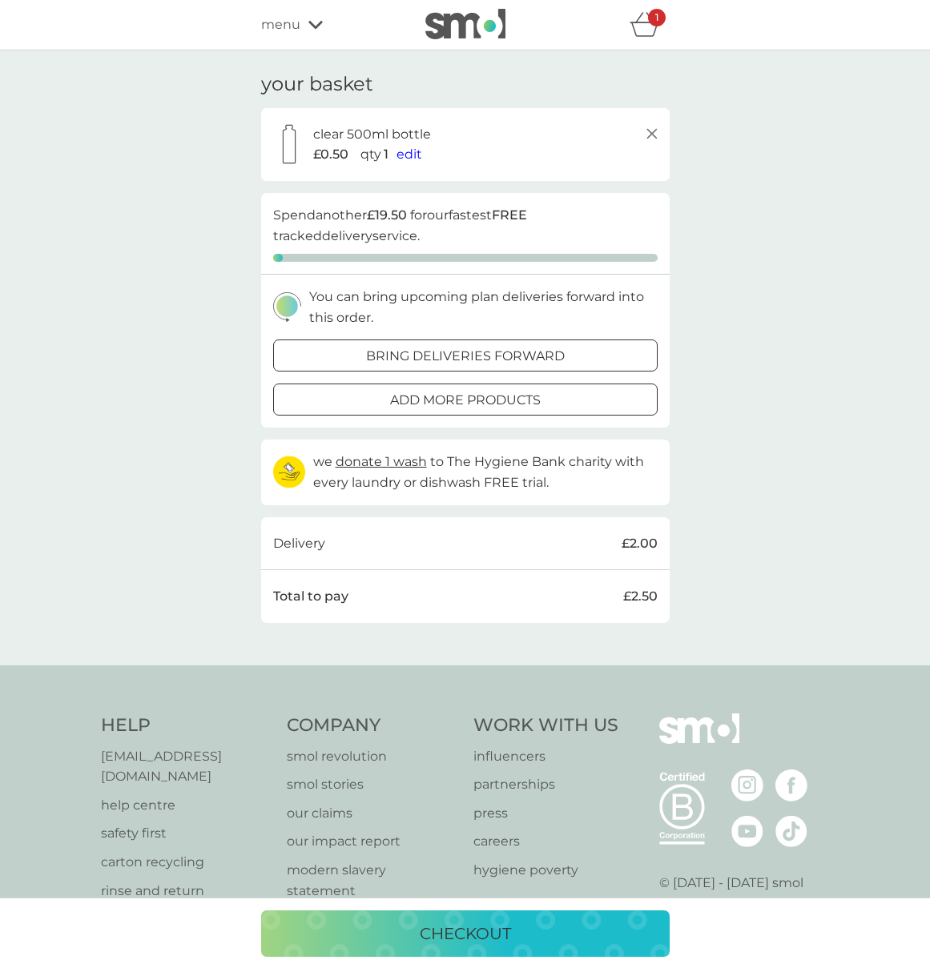
click at [487, 360] on div at bounding box center [465, 356] width 58 height 17
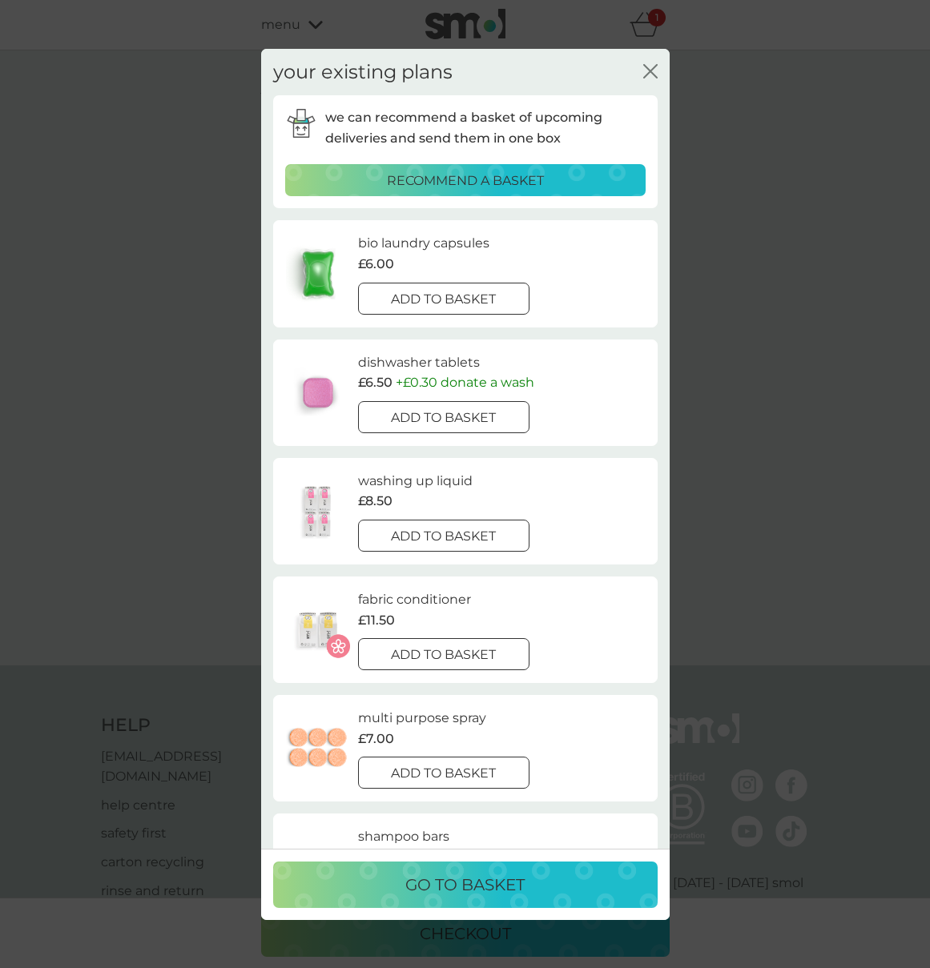
click at [452, 533] on div at bounding box center [444, 536] width 58 height 17
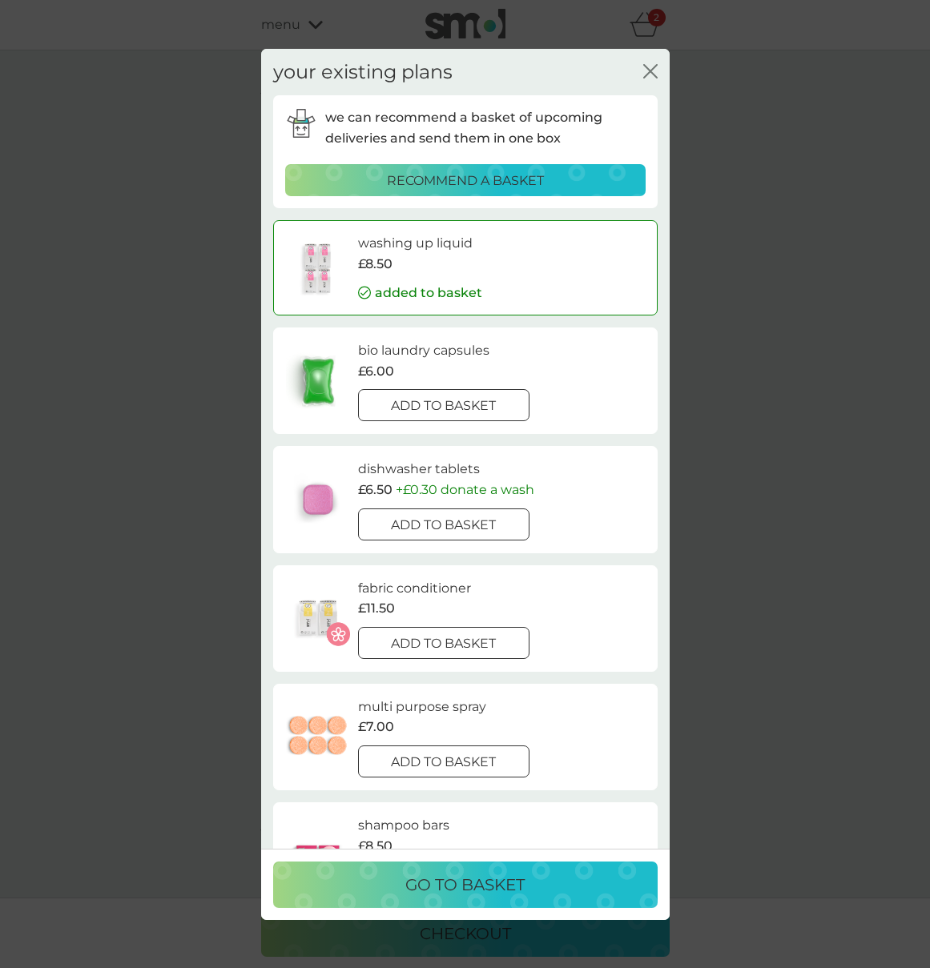
click at [599, 863] on button "go to basket" at bounding box center [465, 885] width 384 height 46
